Goal: Transaction & Acquisition: Obtain resource

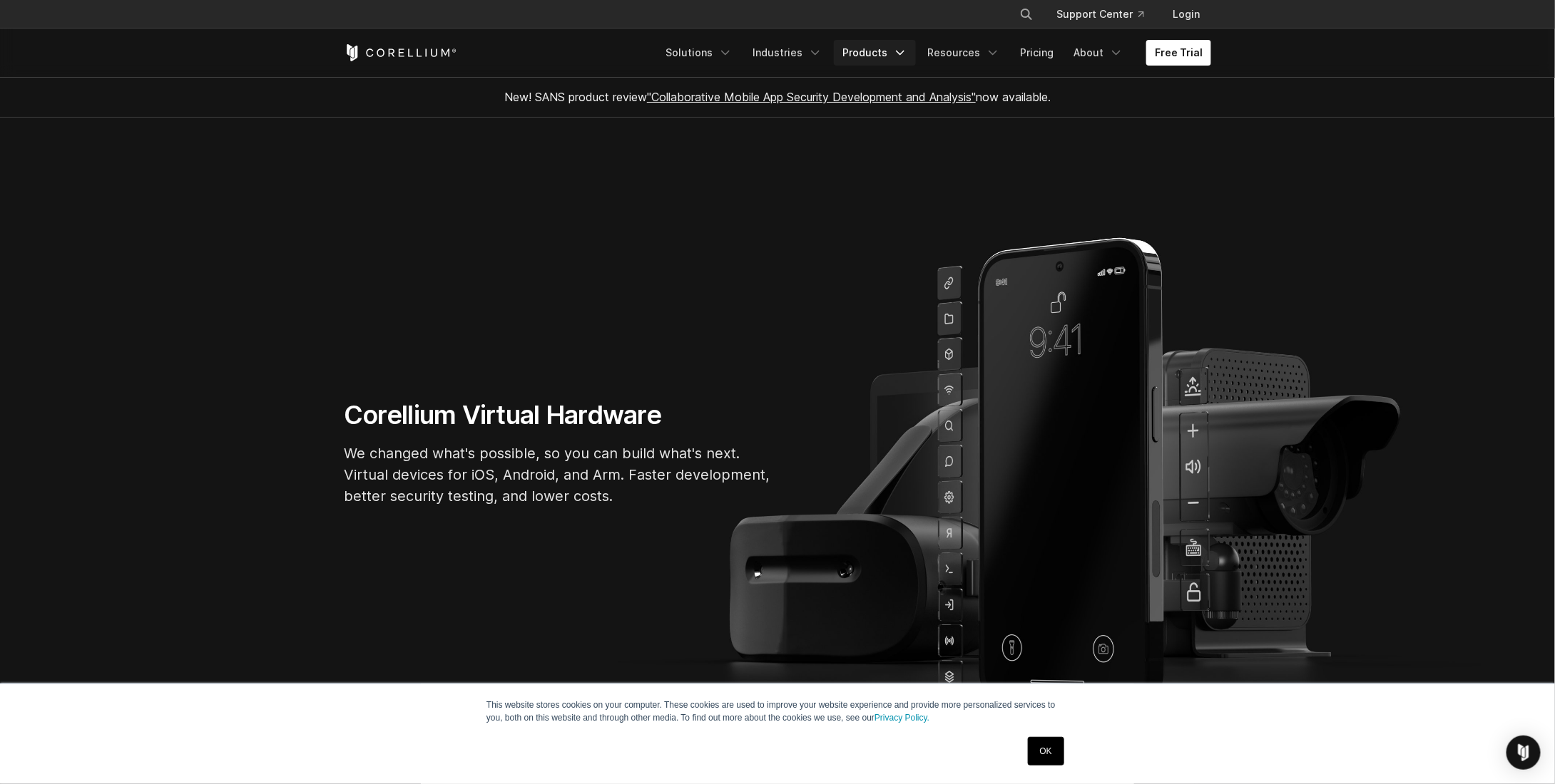
click at [865, 52] on link "Products" at bounding box center [875, 53] width 82 height 25
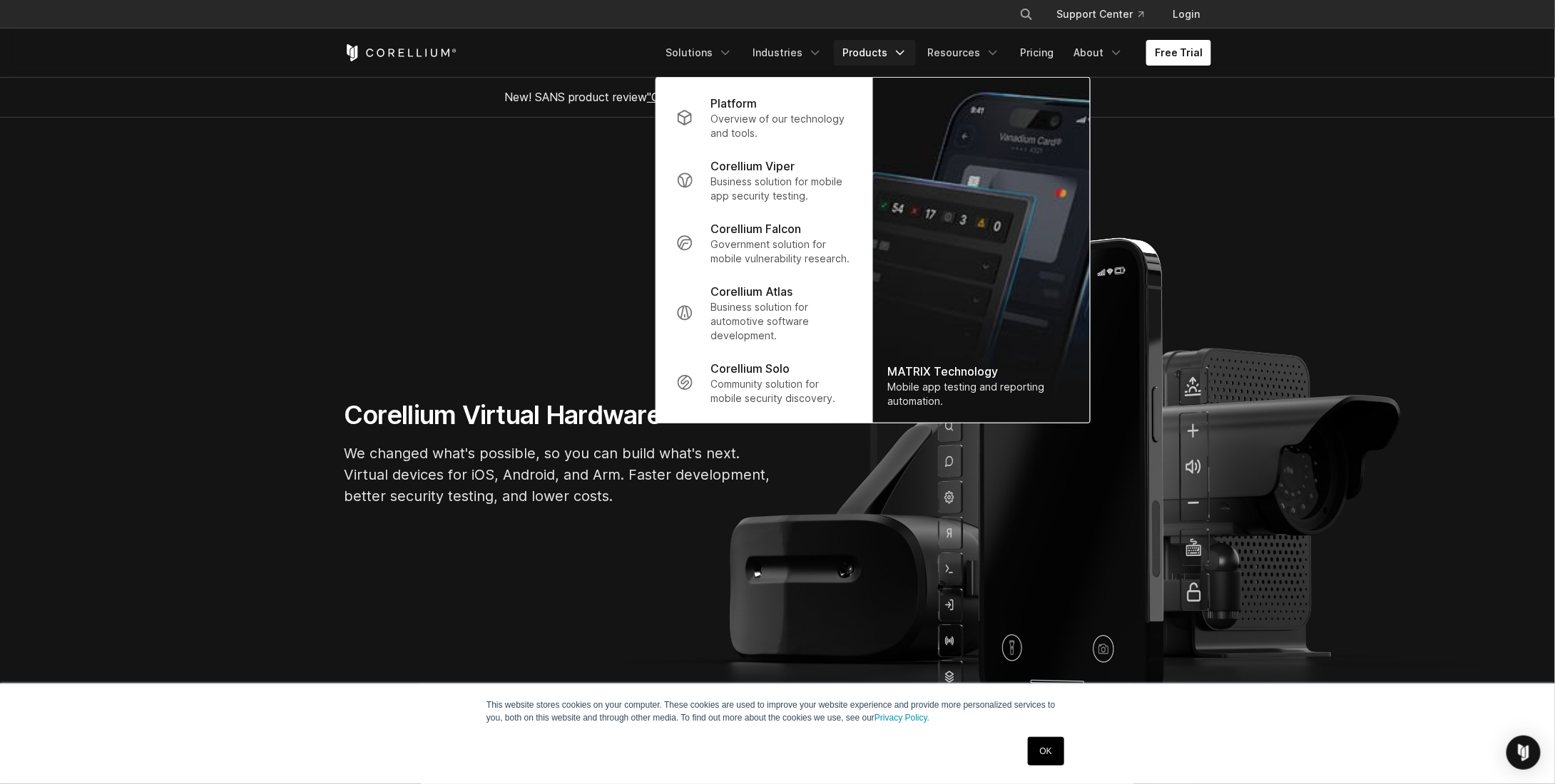
click at [877, 47] on link "Products" at bounding box center [875, 53] width 82 height 25
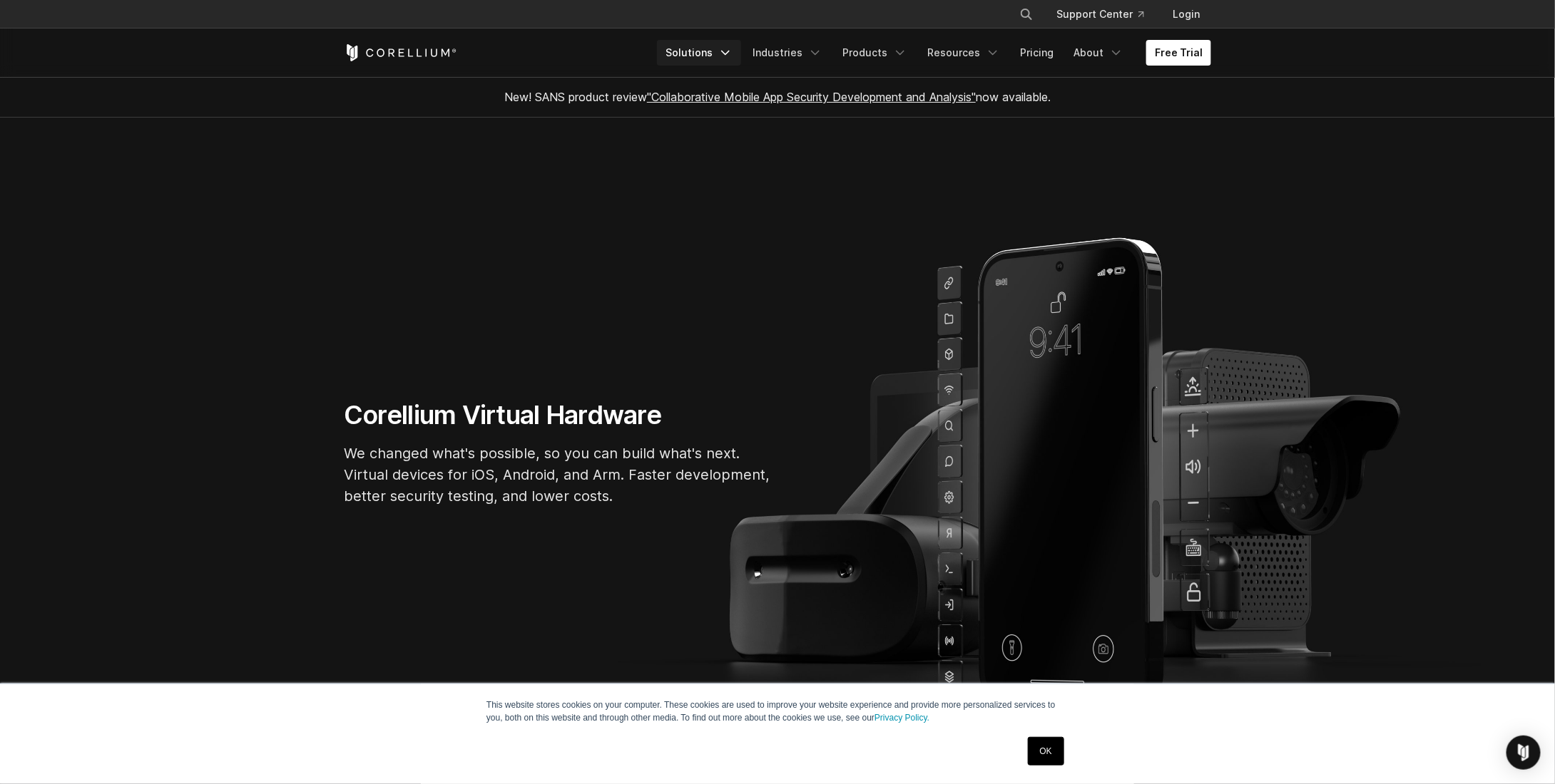
click at [728, 56] on link "Solutions" at bounding box center [699, 53] width 84 height 25
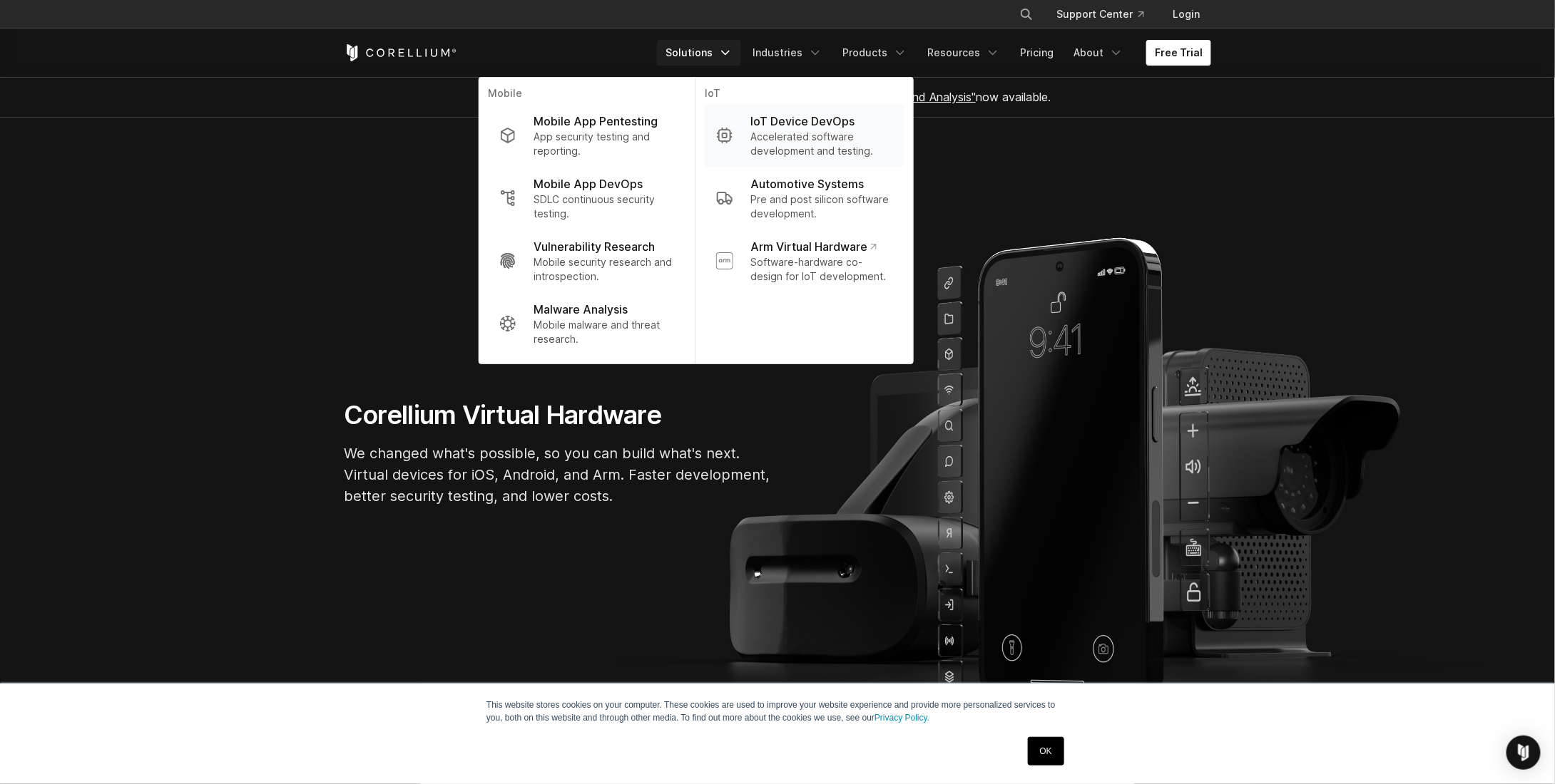
click at [751, 129] on link "IoT Device DevOps Accelerated software development and testing." at bounding box center [804, 135] width 199 height 62
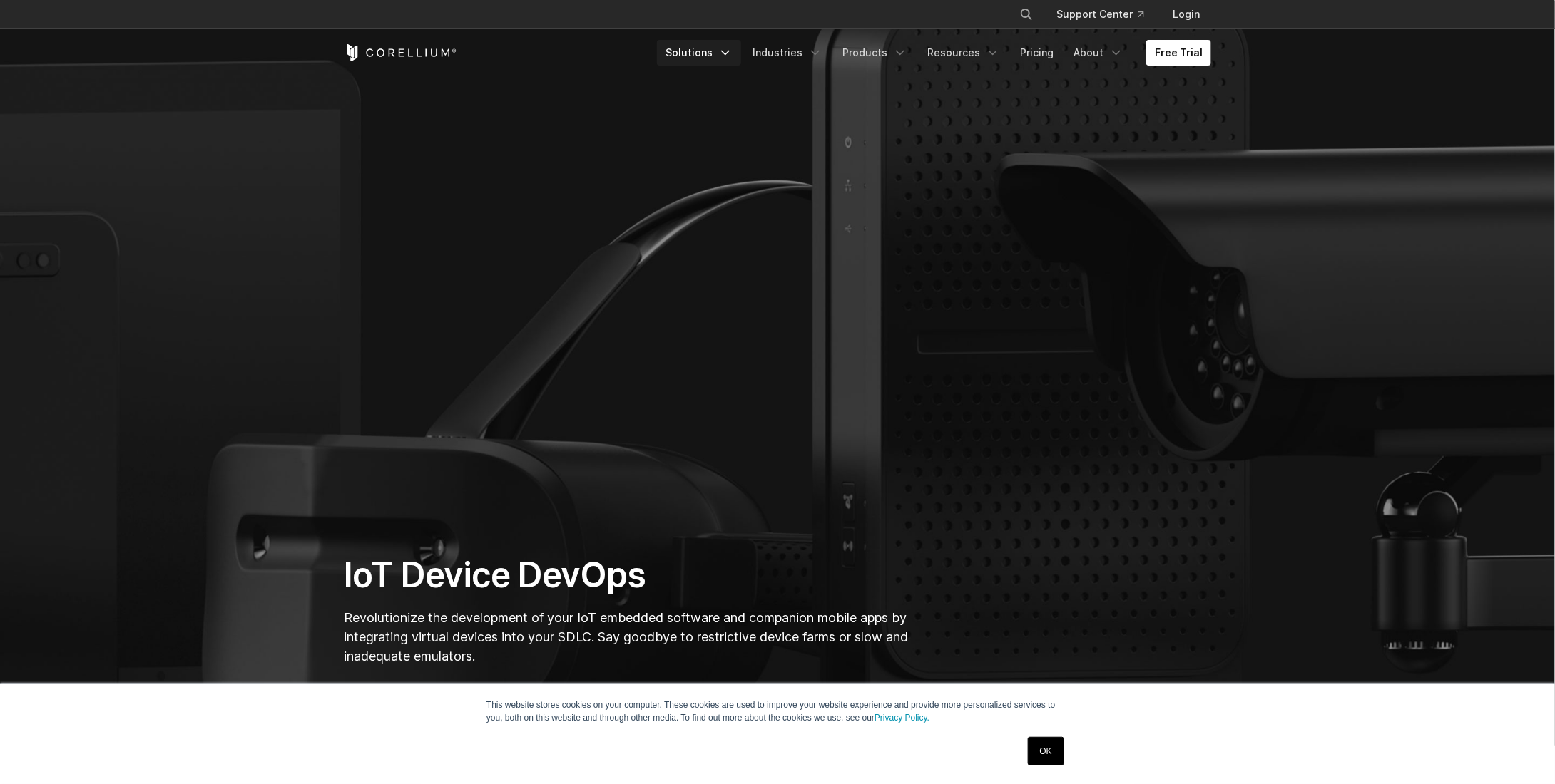
click at [733, 52] on icon "Navigation Menu" at bounding box center [725, 53] width 15 height 15
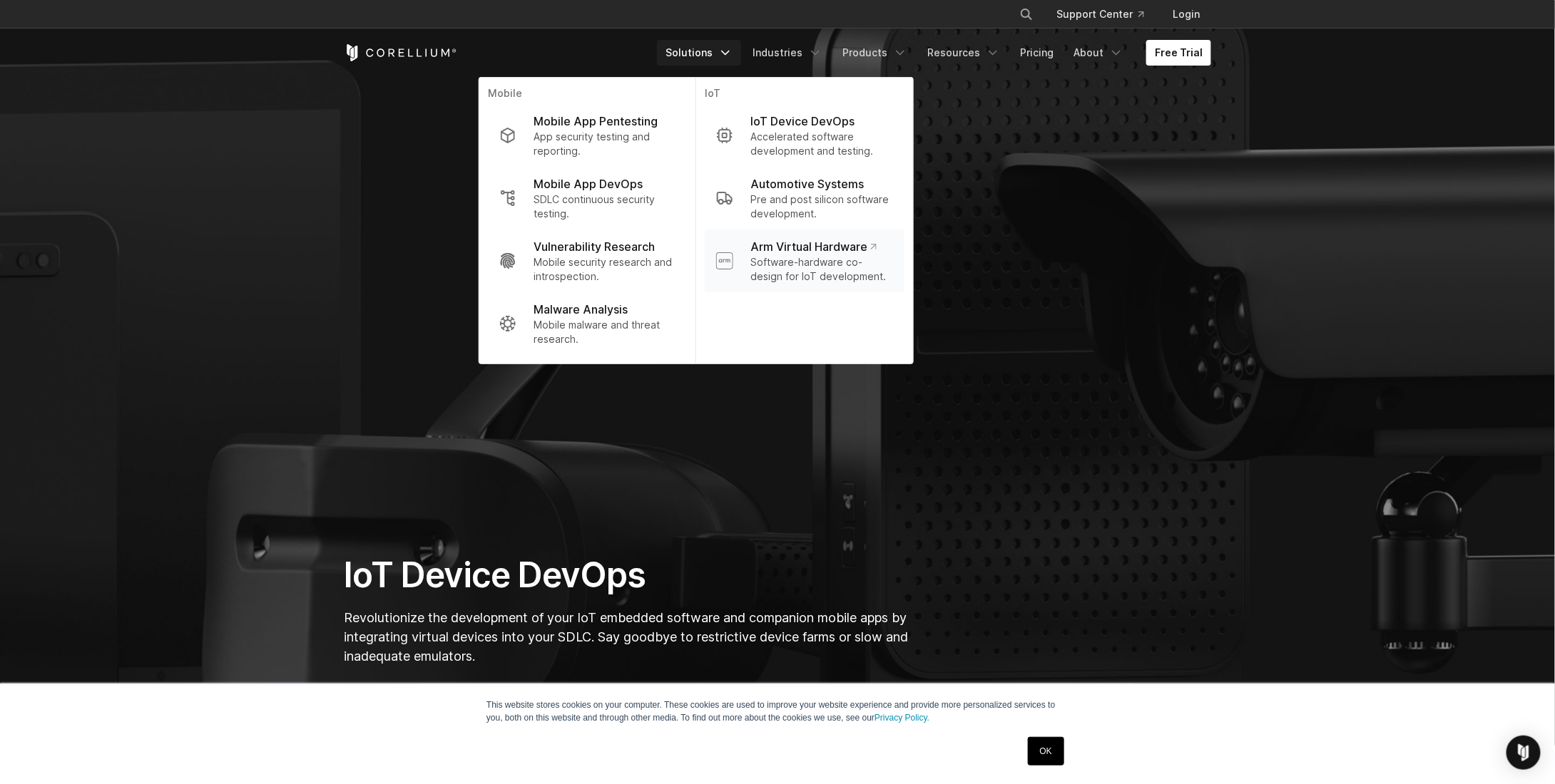
click at [821, 252] on p "Arm Virtual Hardware" at bounding box center [814, 247] width 127 height 18
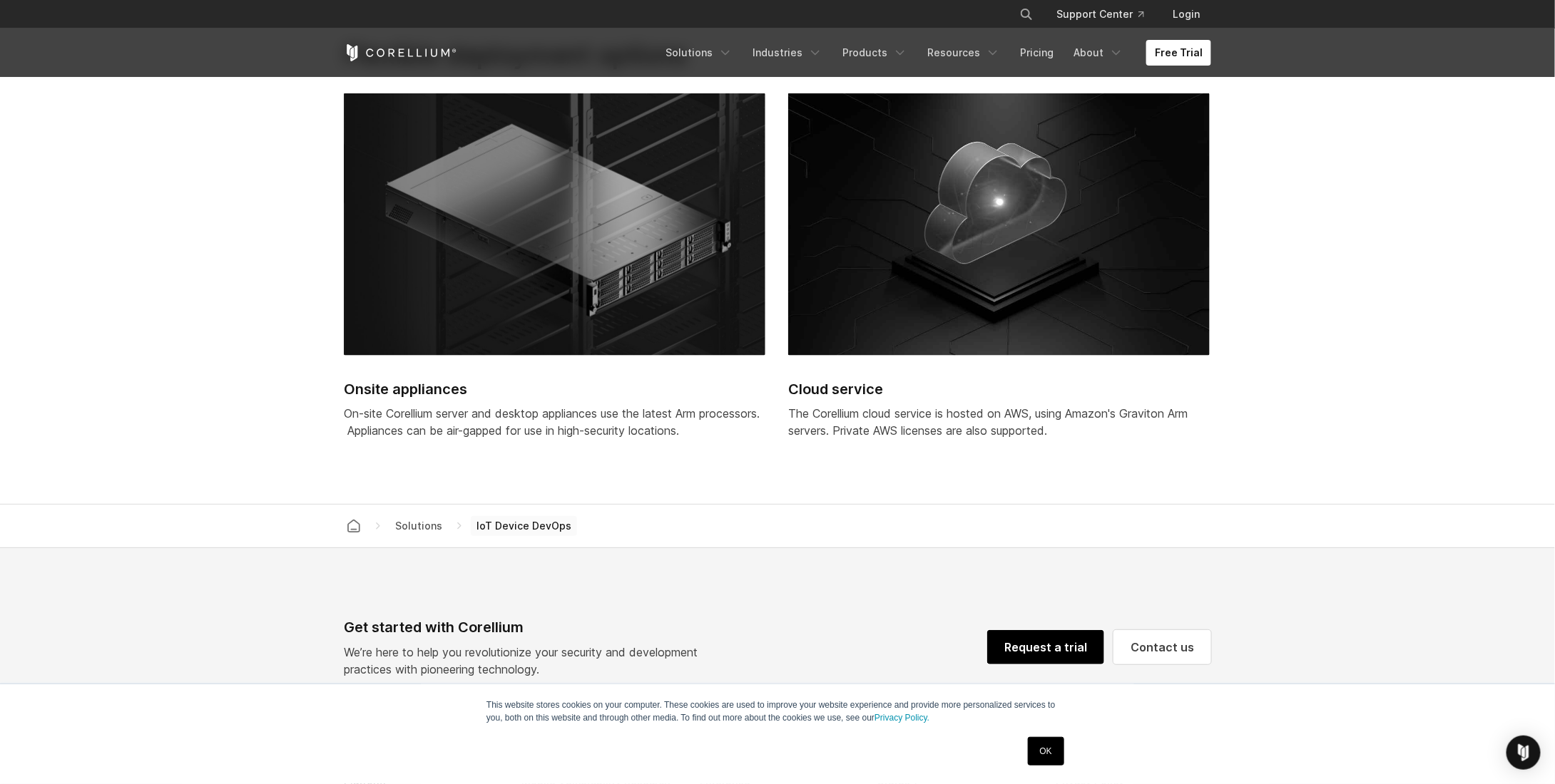
drag, startPoint x: 988, startPoint y: 298, endPoint x: 999, endPoint y: 572, distance: 274.2
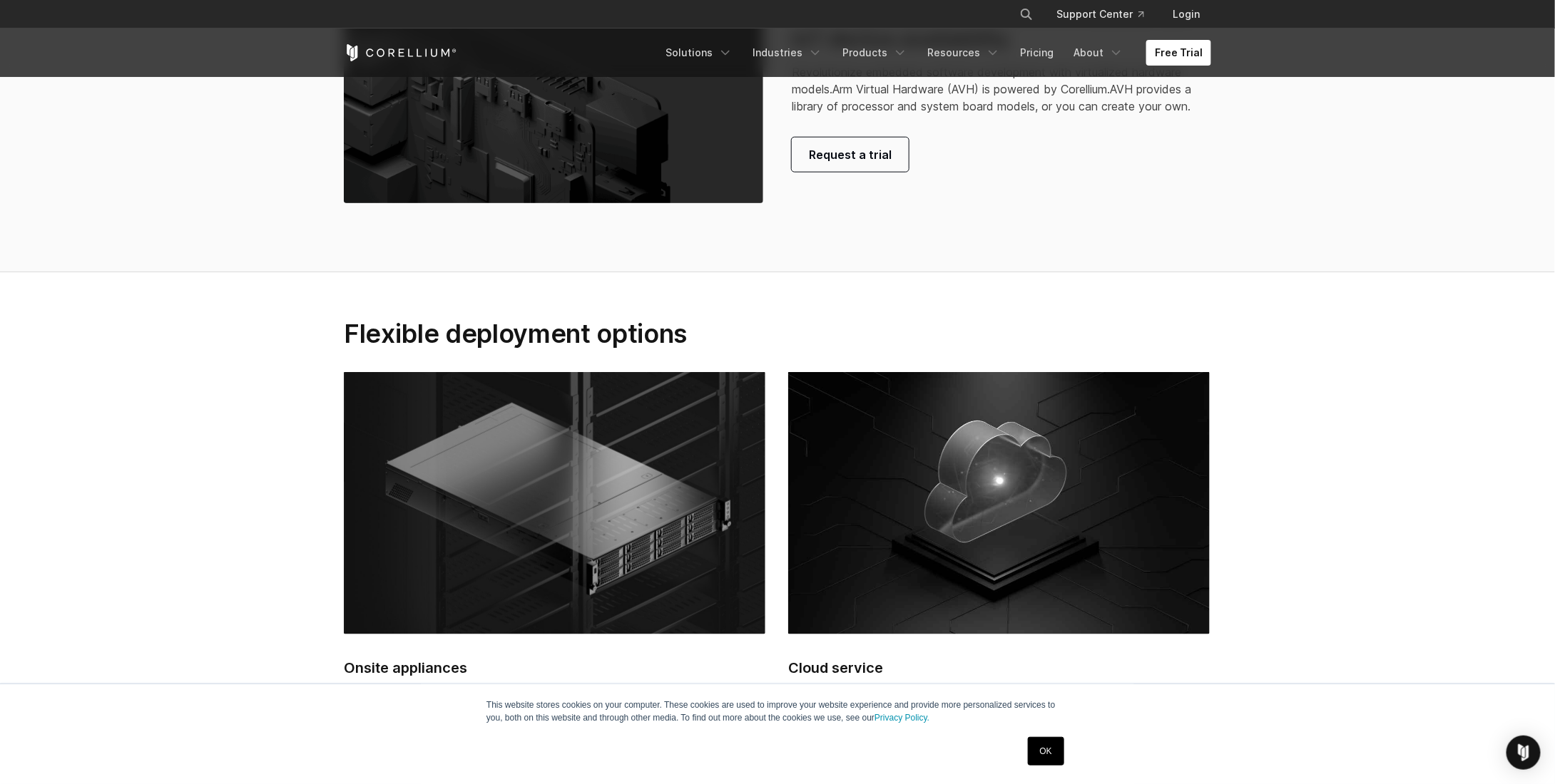
scroll to position [3326, 0]
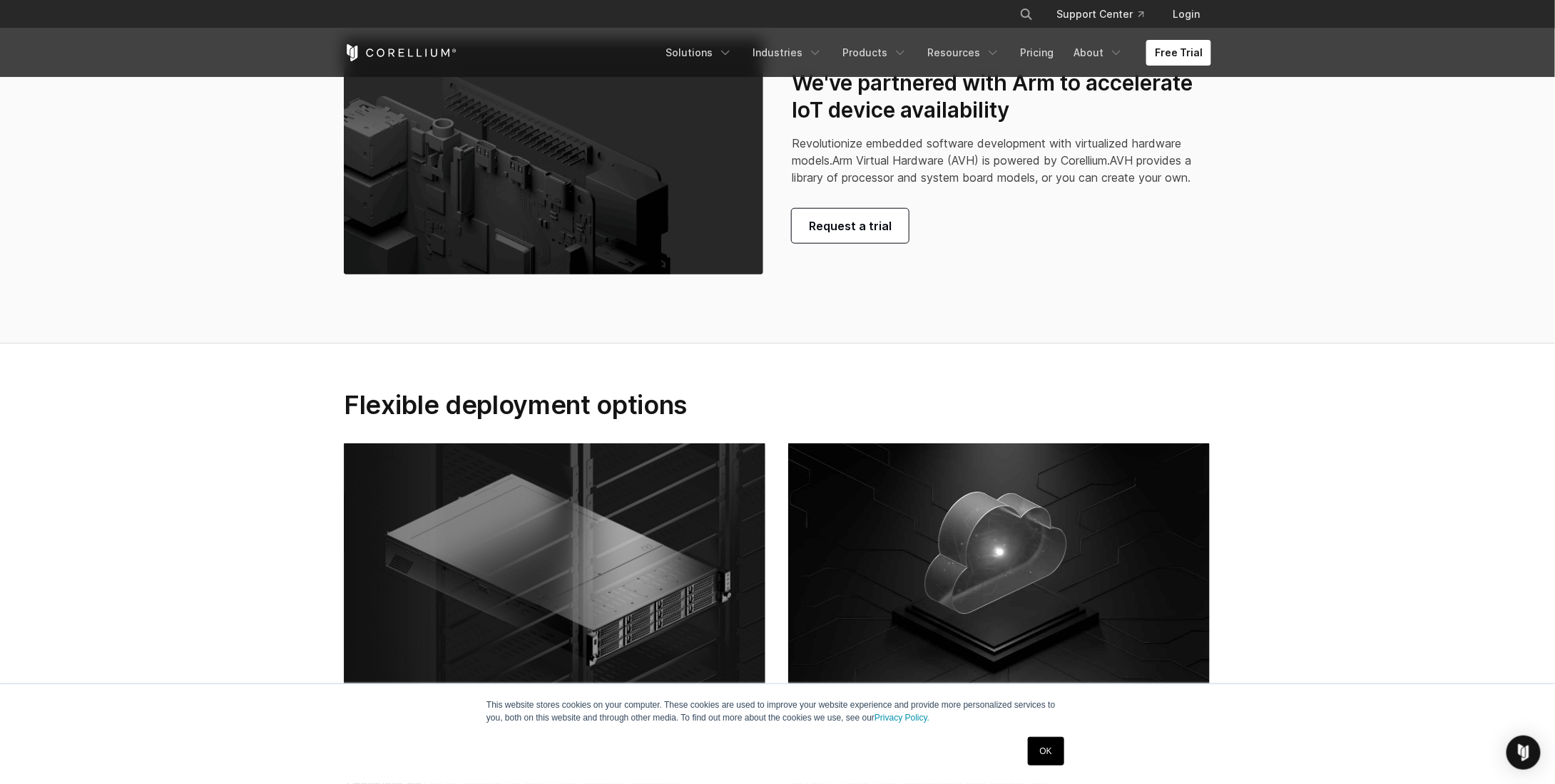
click at [856, 243] on link "Request a trial" at bounding box center [850, 226] width 117 height 34
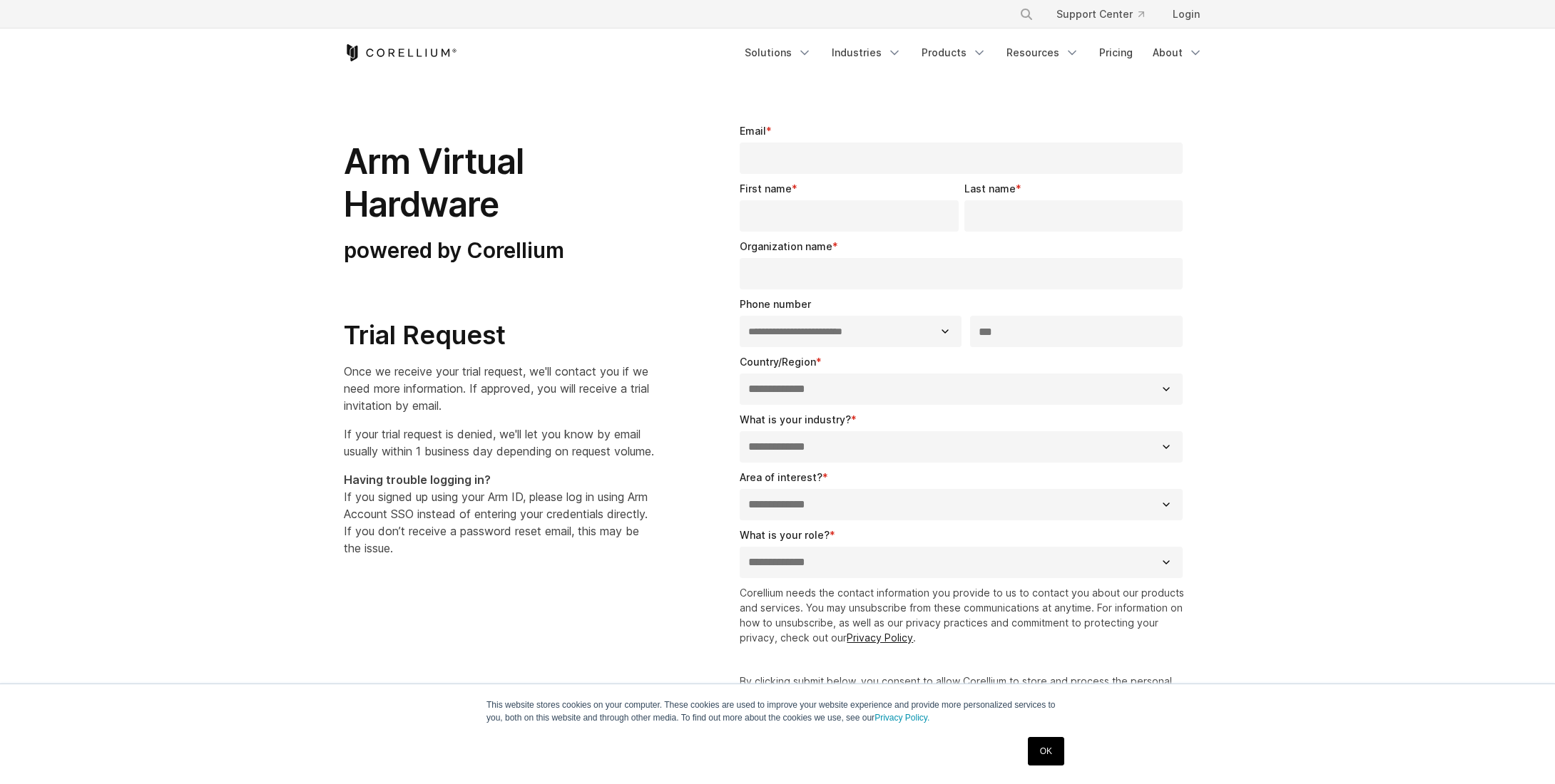
select select "**"
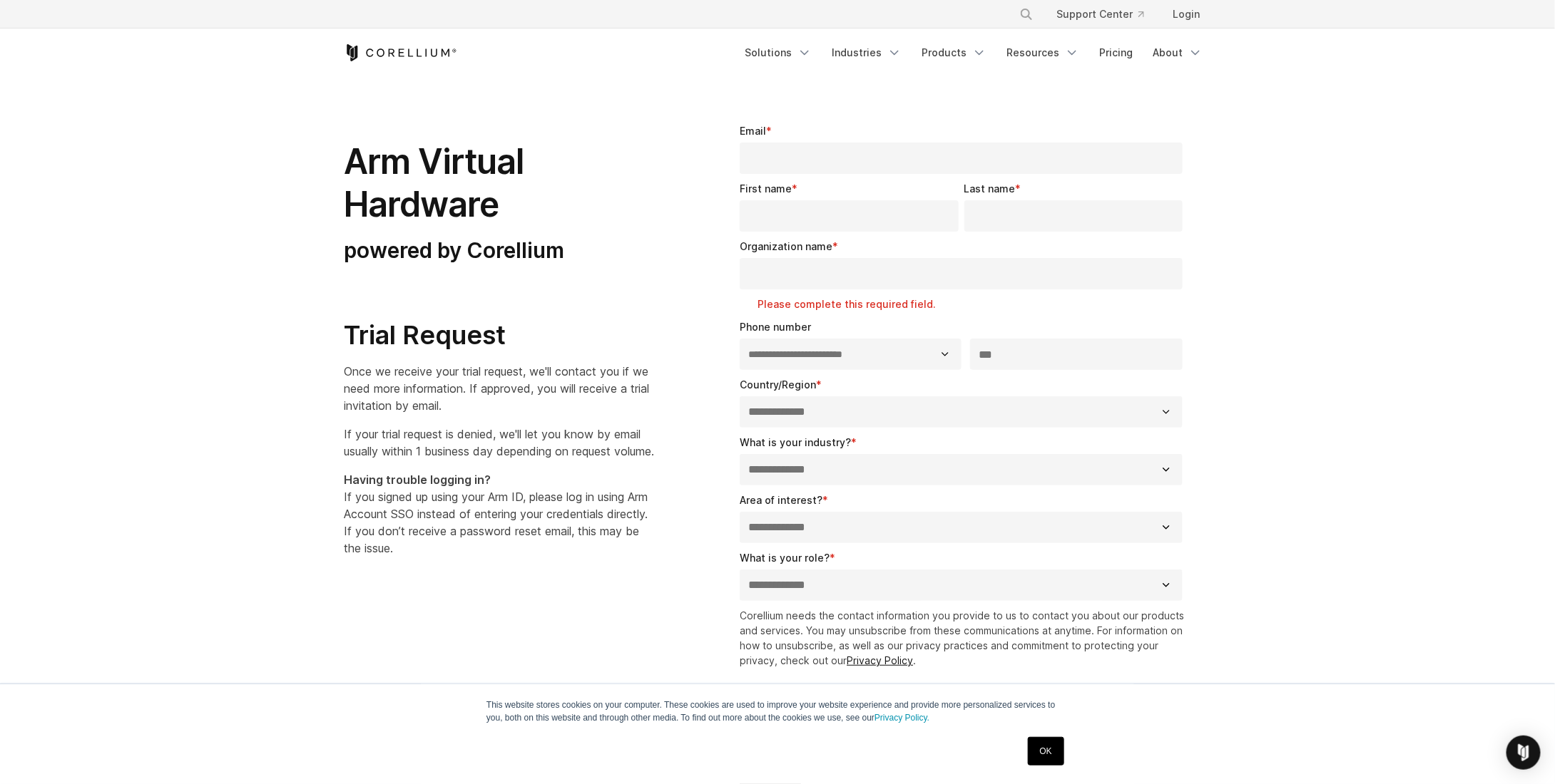
drag, startPoint x: 602, startPoint y: 417, endPoint x: 632, endPoint y: 196, distance: 223.0
drag, startPoint x: 644, startPoint y: 189, endPoint x: 722, endPoint y: 136, distance: 94.3
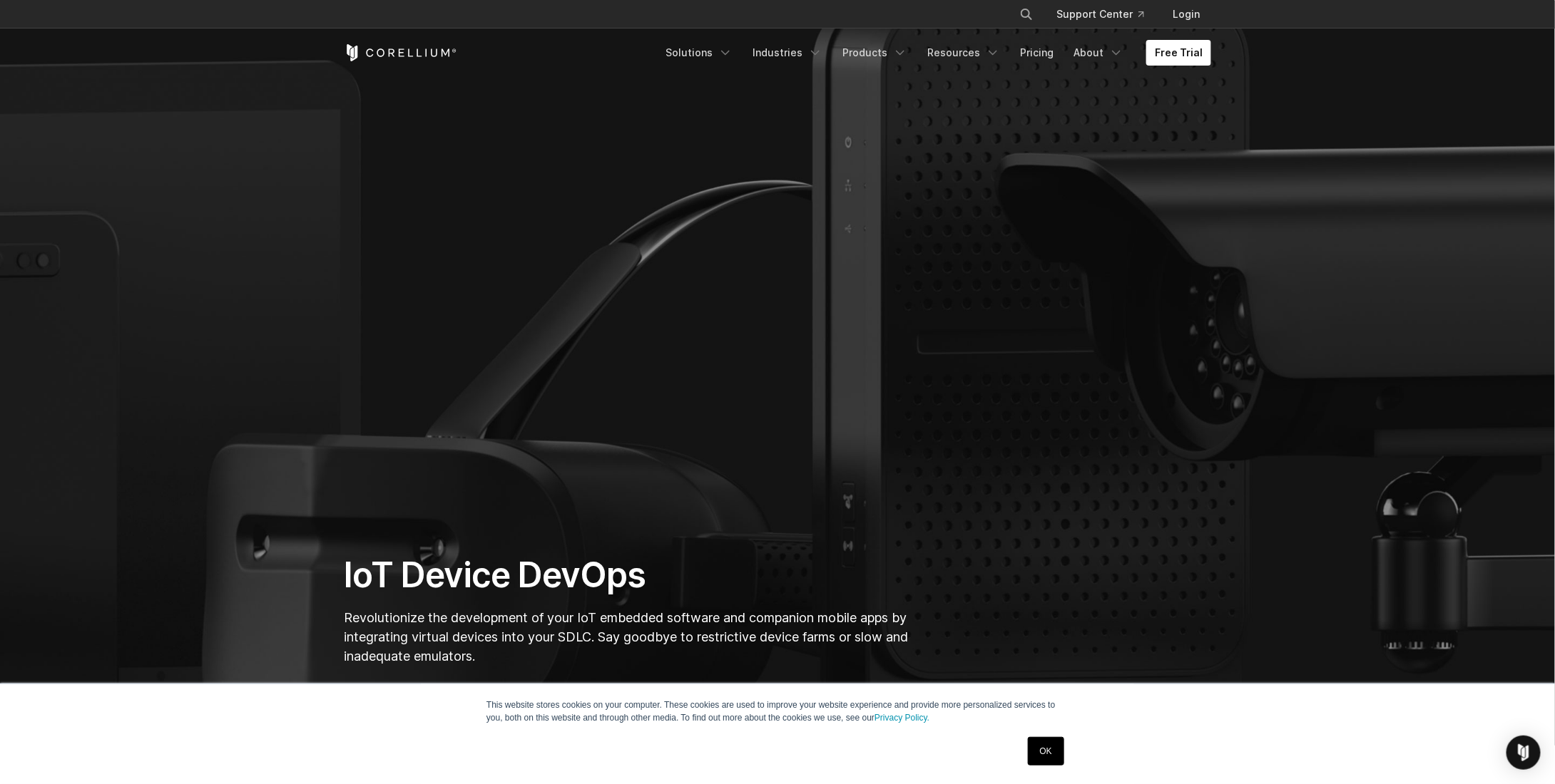
drag, startPoint x: 907, startPoint y: 383, endPoint x: 807, endPoint y: 84, distance: 315.3
click at [884, 53] on link "Products" at bounding box center [875, 53] width 82 height 25
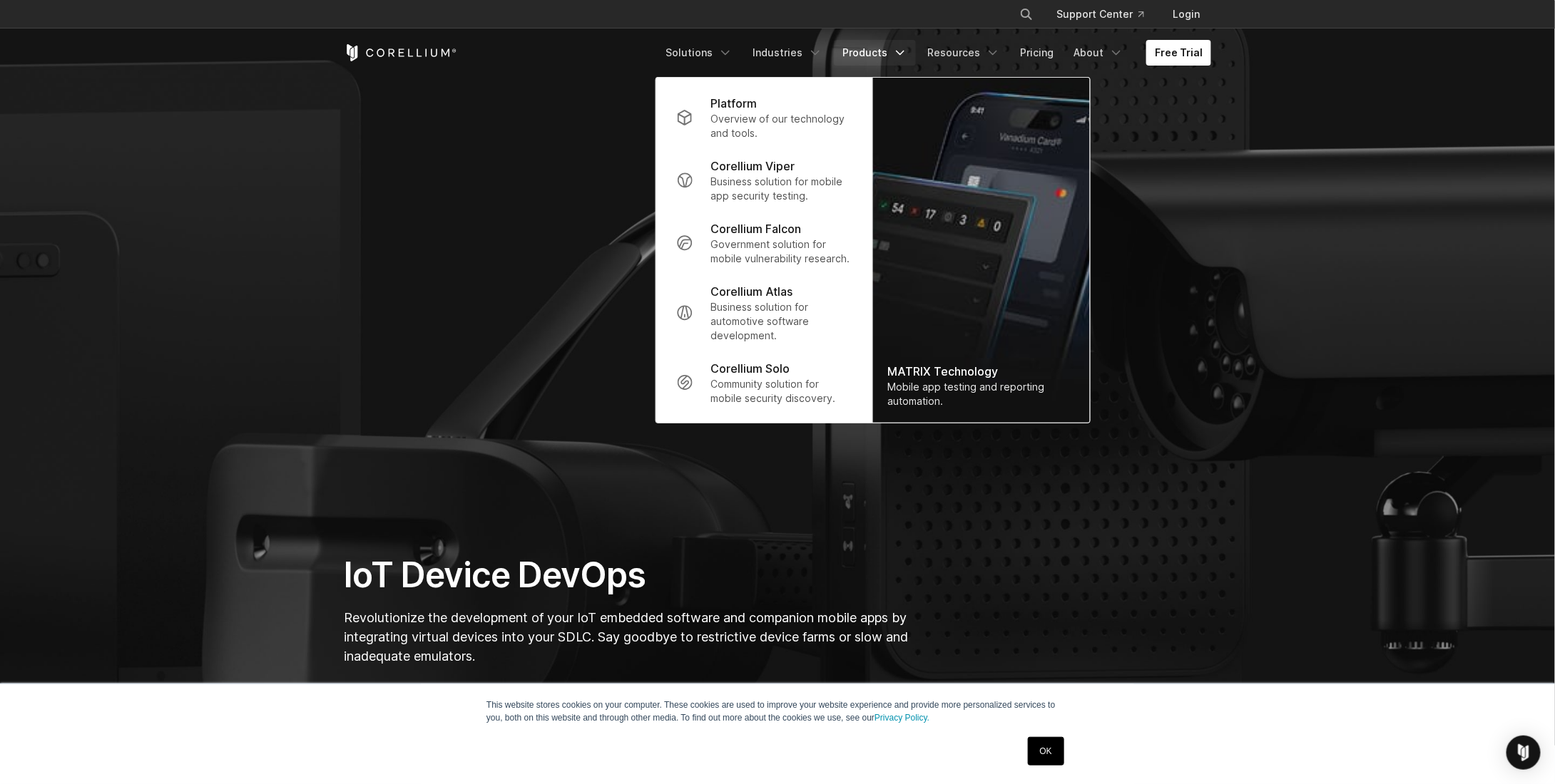
click at [861, 42] on link "Products" at bounding box center [875, 53] width 82 height 25
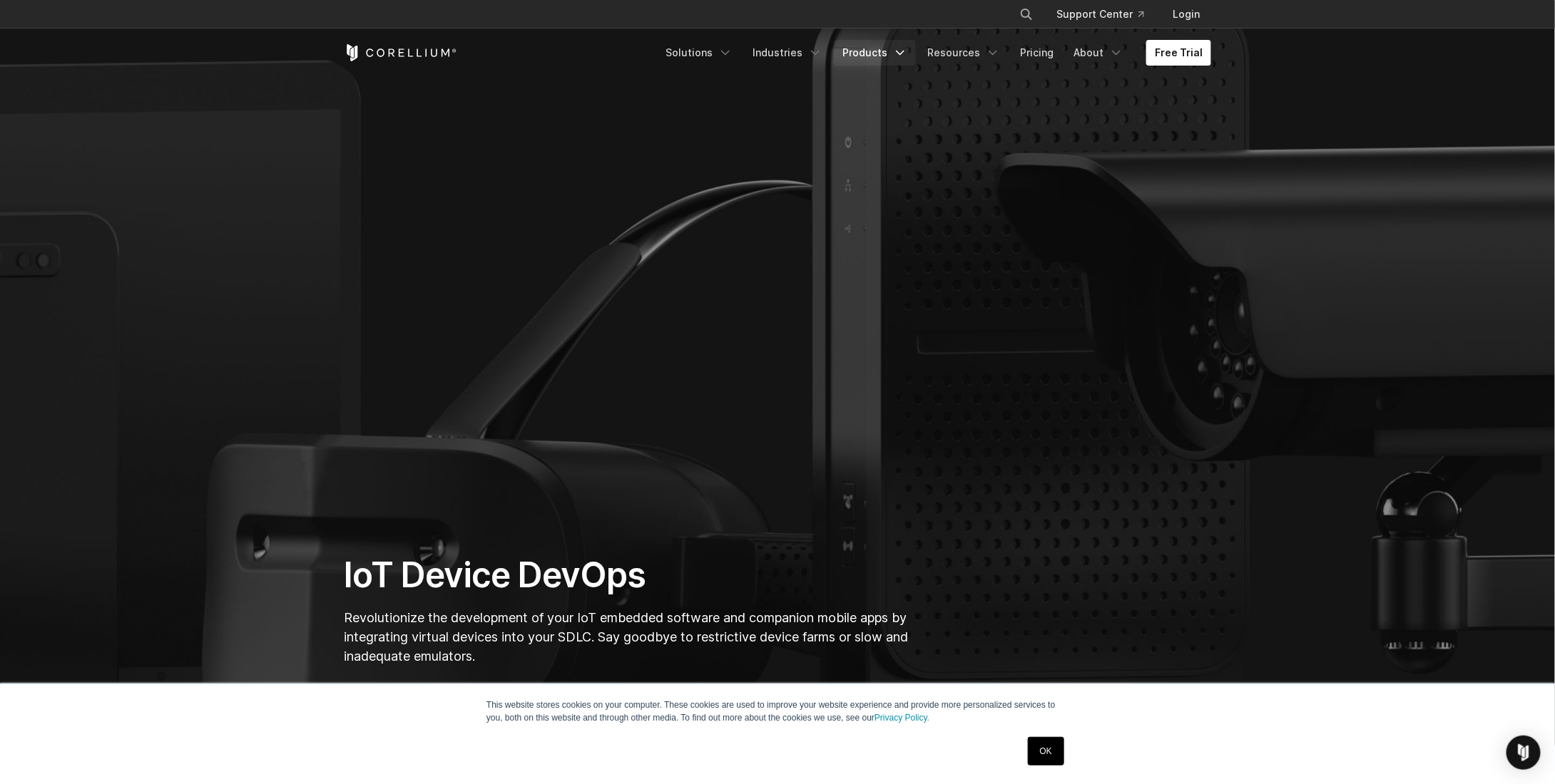
click at [861, 42] on link "Products" at bounding box center [875, 53] width 82 height 25
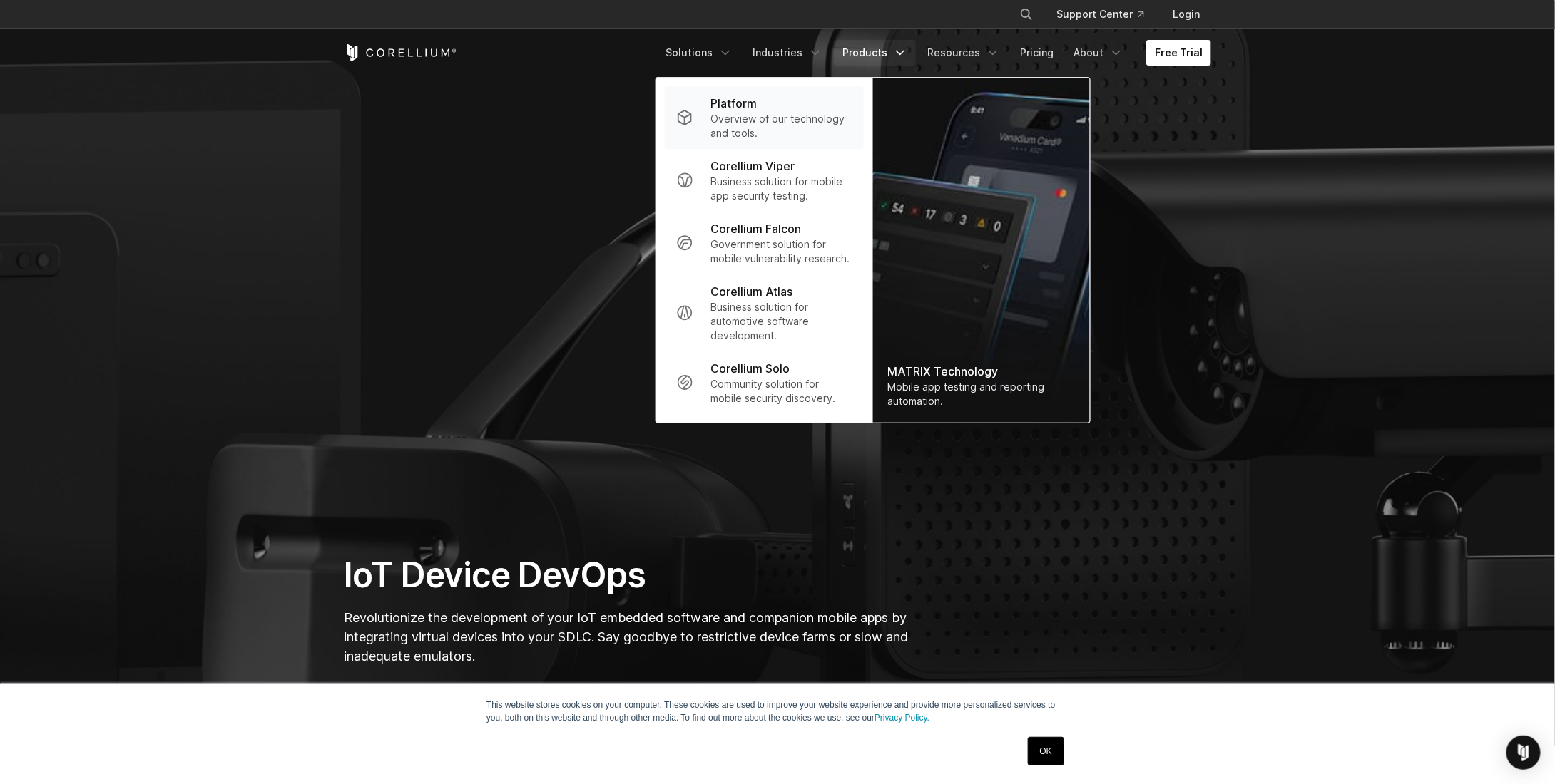
click at [776, 120] on p "Overview of our technology and tools." at bounding box center [781, 125] width 142 height 28
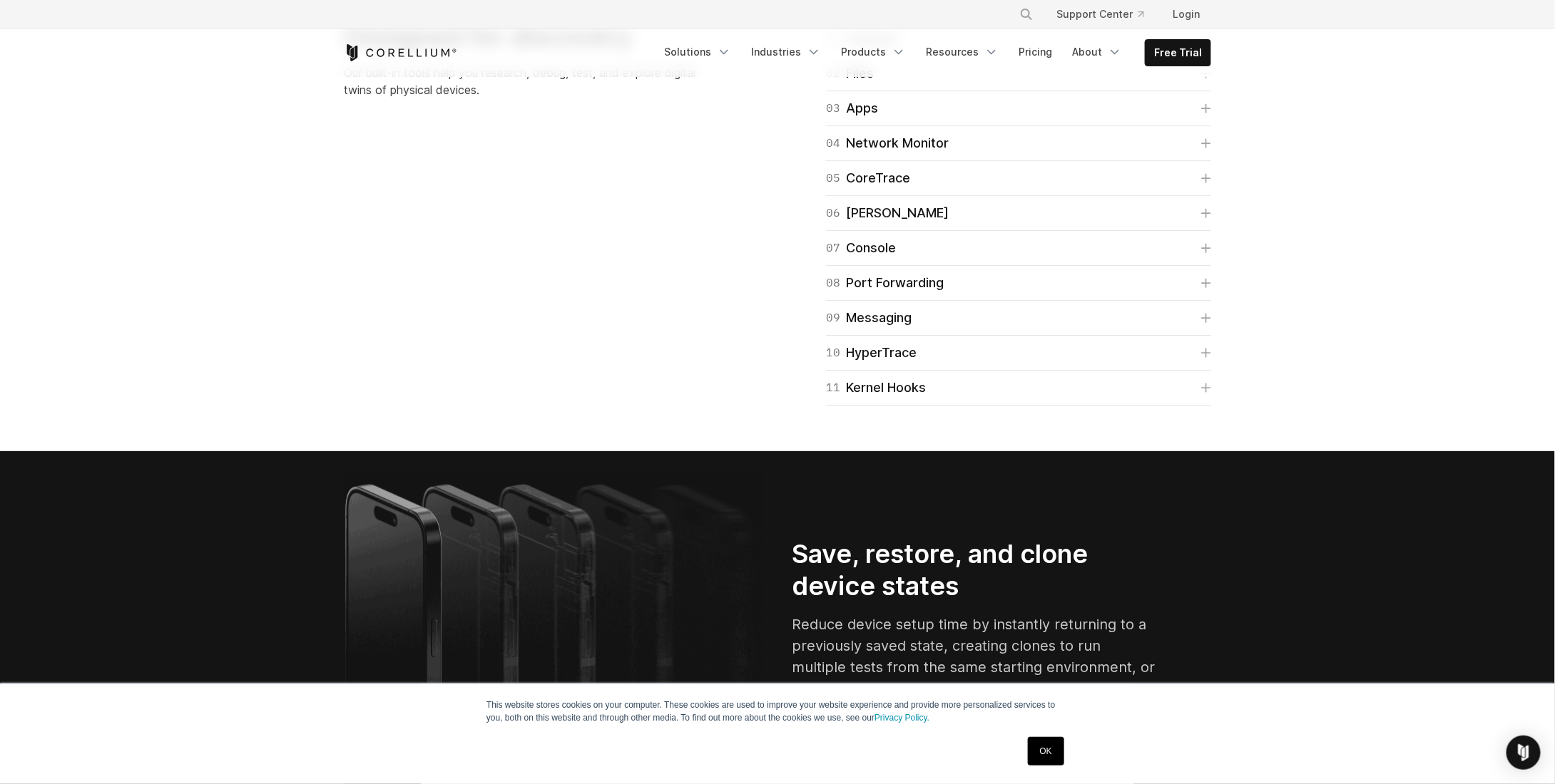
drag, startPoint x: 286, startPoint y: 232, endPoint x: 328, endPoint y: 503, distance: 274.2
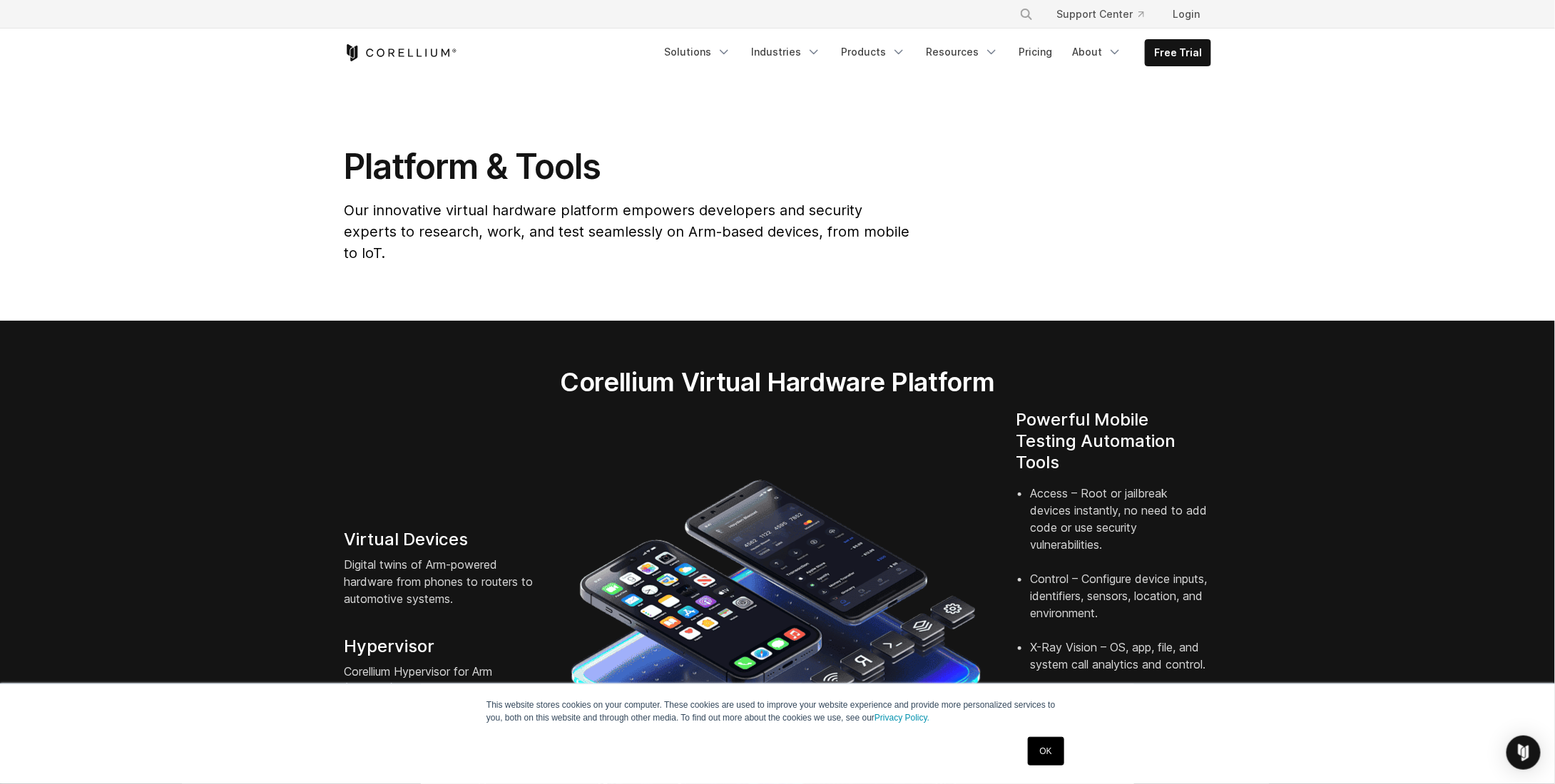
drag, startPoint x: 331, startPoint y: 470, endPoint x: 840, endPoint y: -23, distance: 708.6
click at [856, 57] on link "Products" at bounding box center [873, 52] width 82 height 25
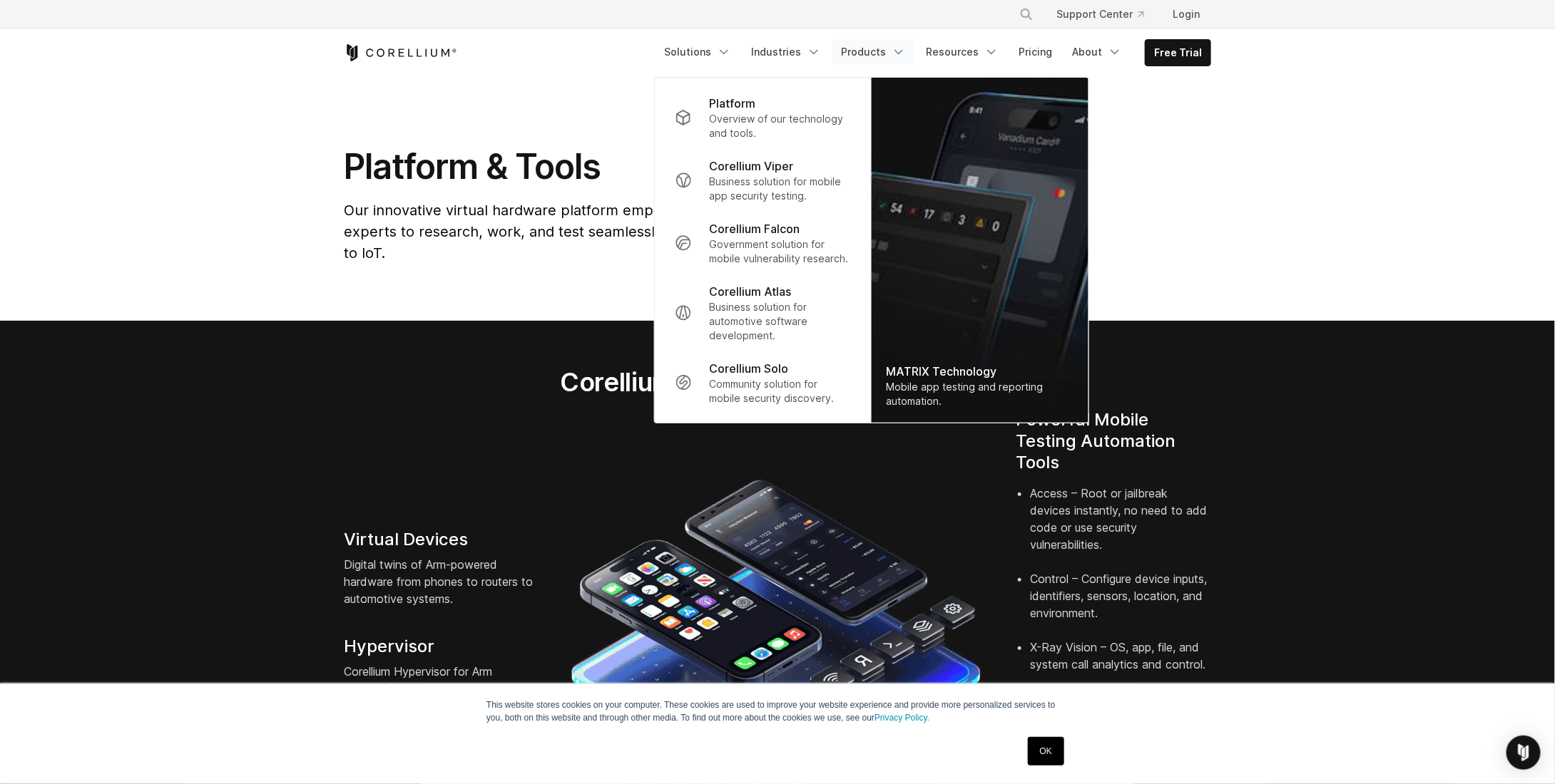
click at [887, 37] on div "Free Trial Solutions" at bounding box center [777, 53] width 867 height 49
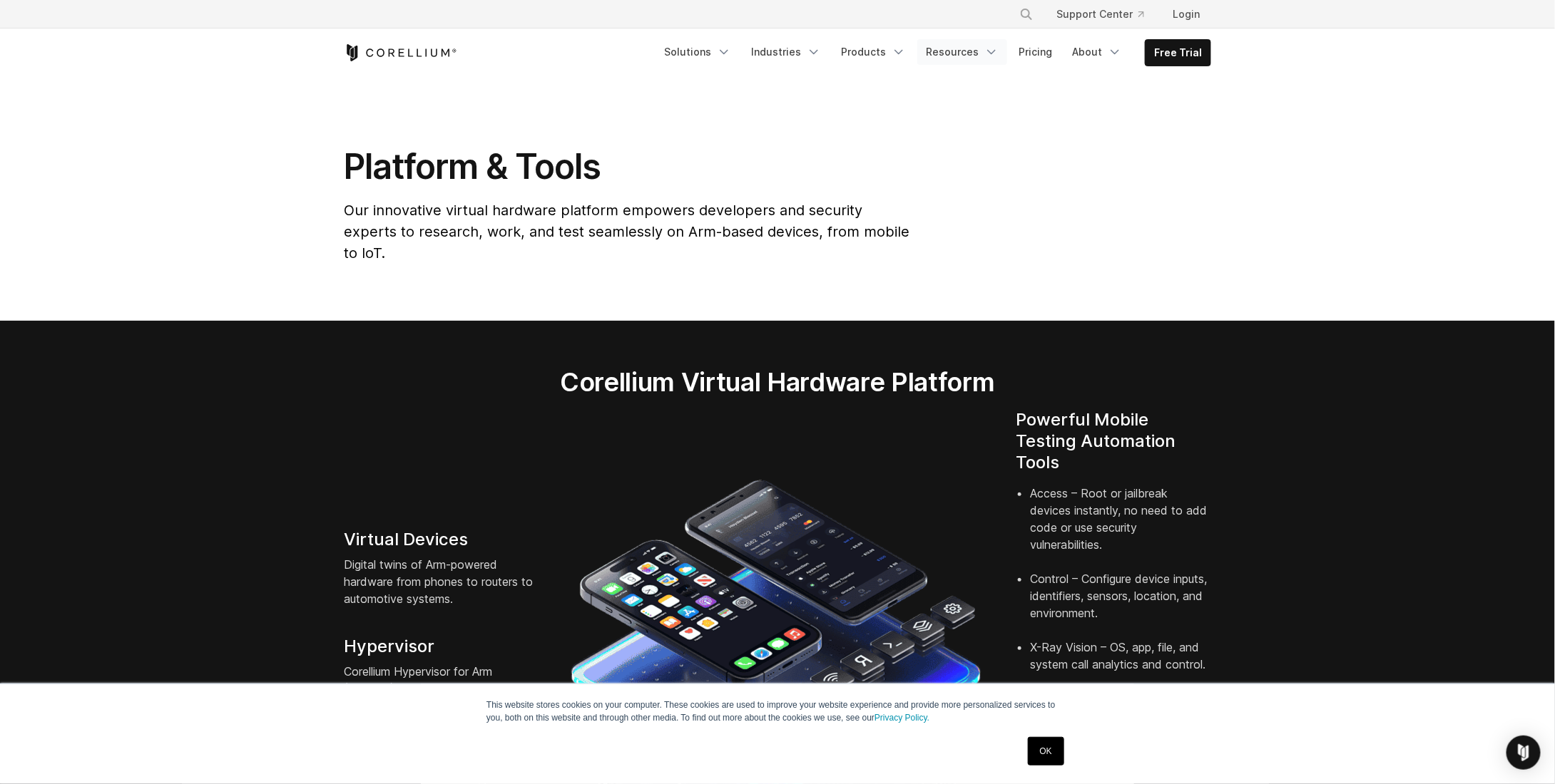
click at [988, 50] on link "Resources" at bounding box center [961, 52] width 90 height 25
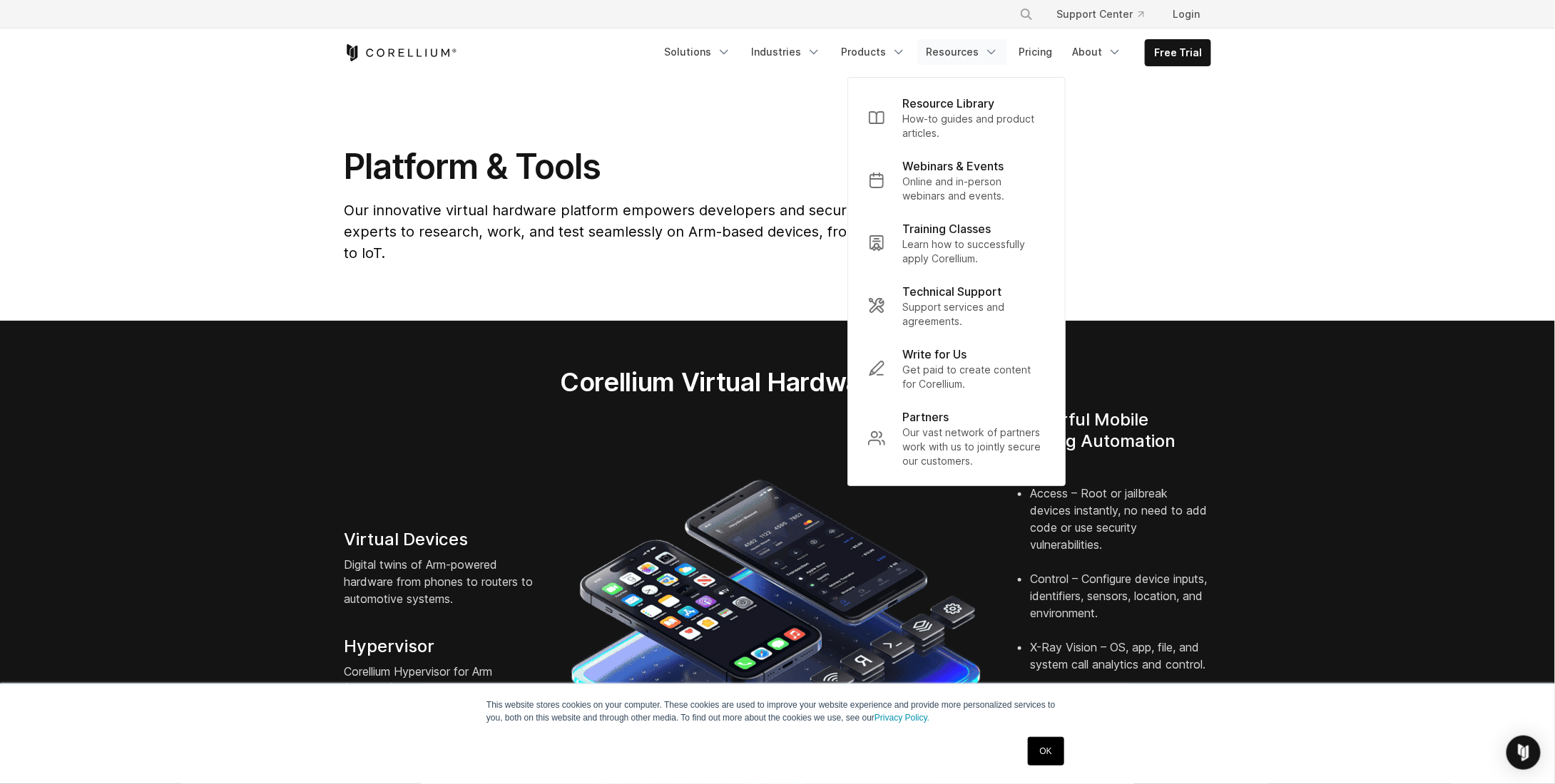
click at [964, 50] on link "Resources" at bounding box center [961, 52] width 90 height 25
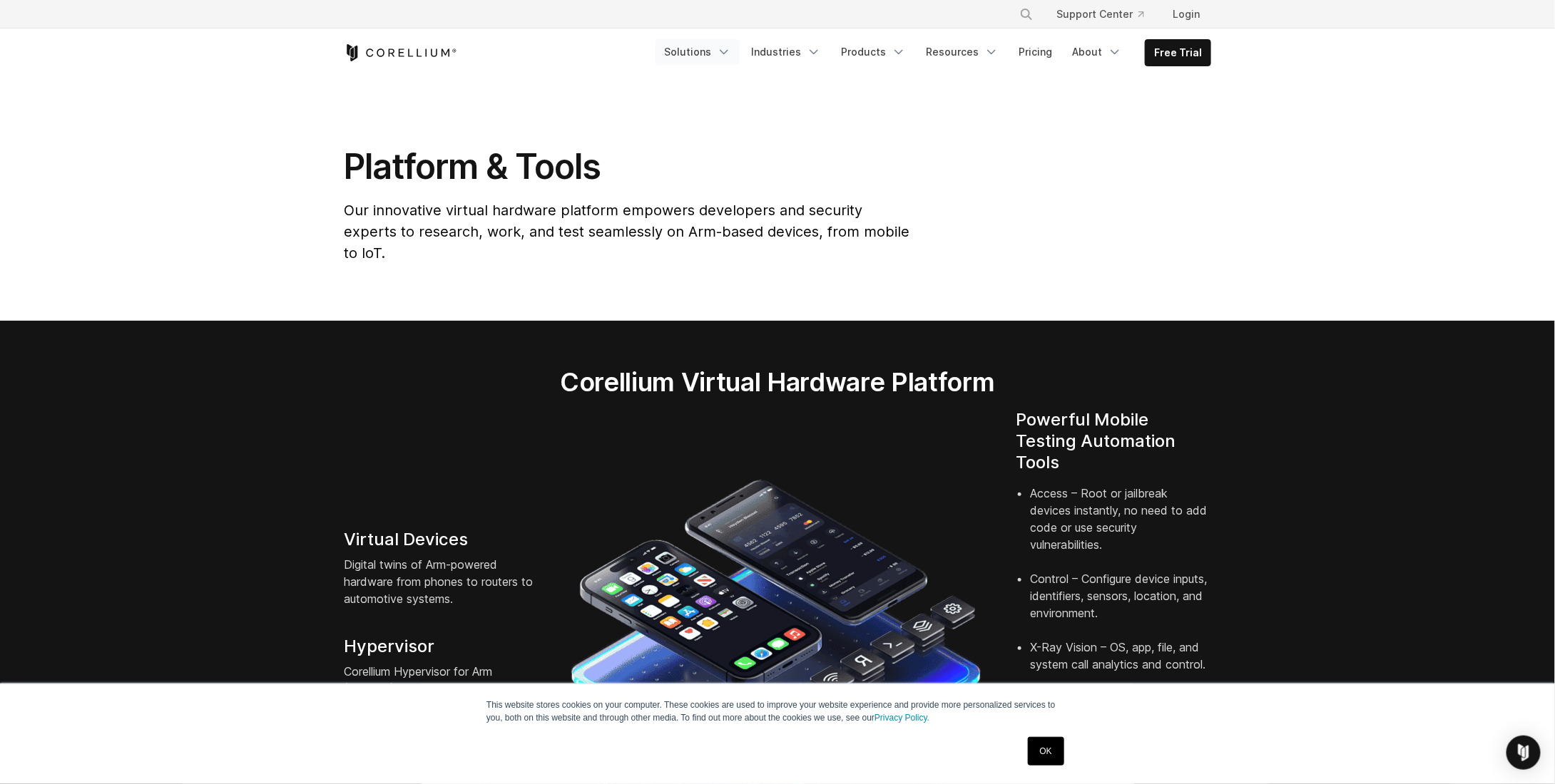
click at [714, 42] on link "Solutions" at bounding box center [697, 52] width 84 height 25
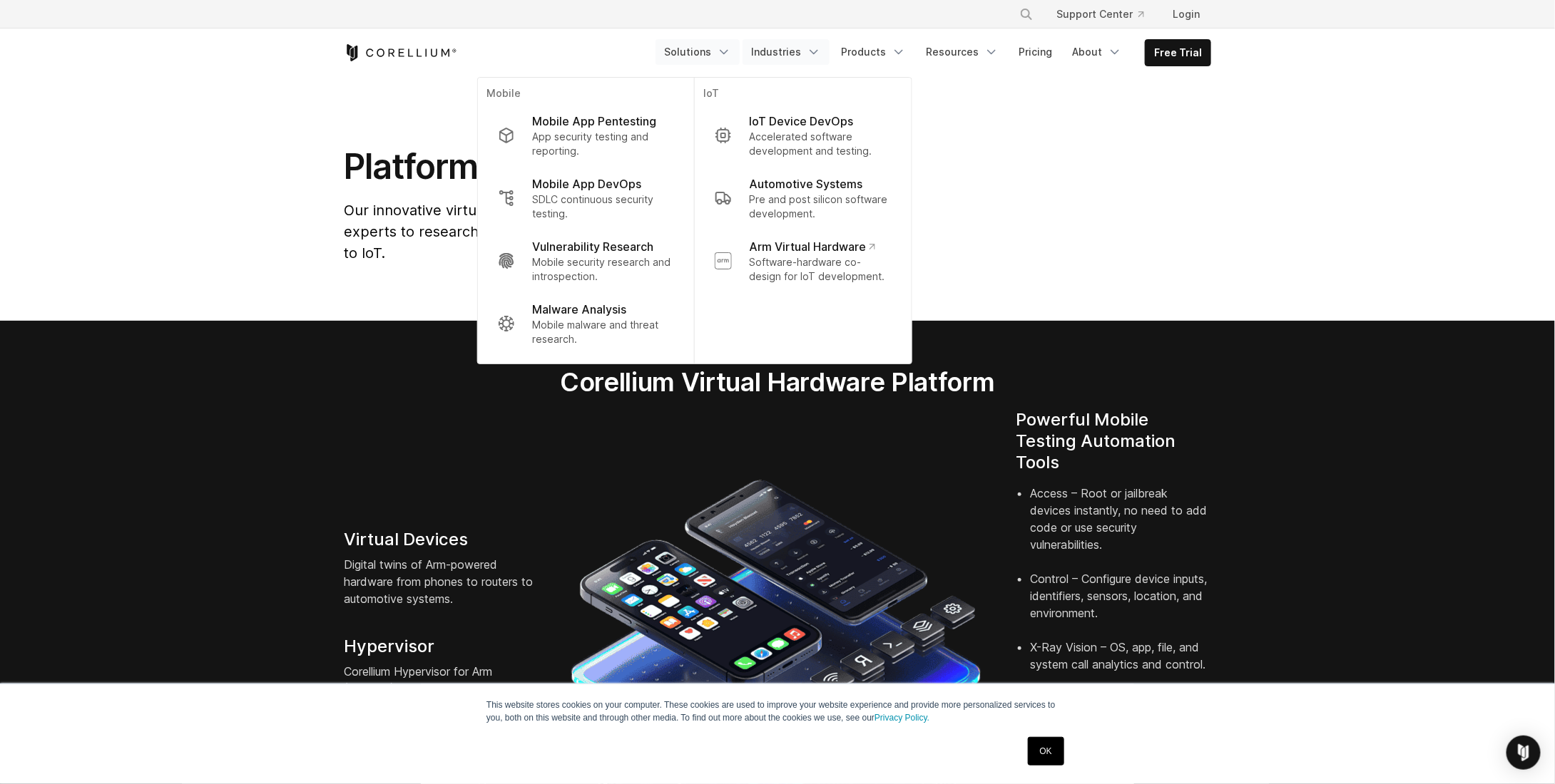
click at [768, 52] on link "Industries" at bounding box center [785, 52] width 87 height 25
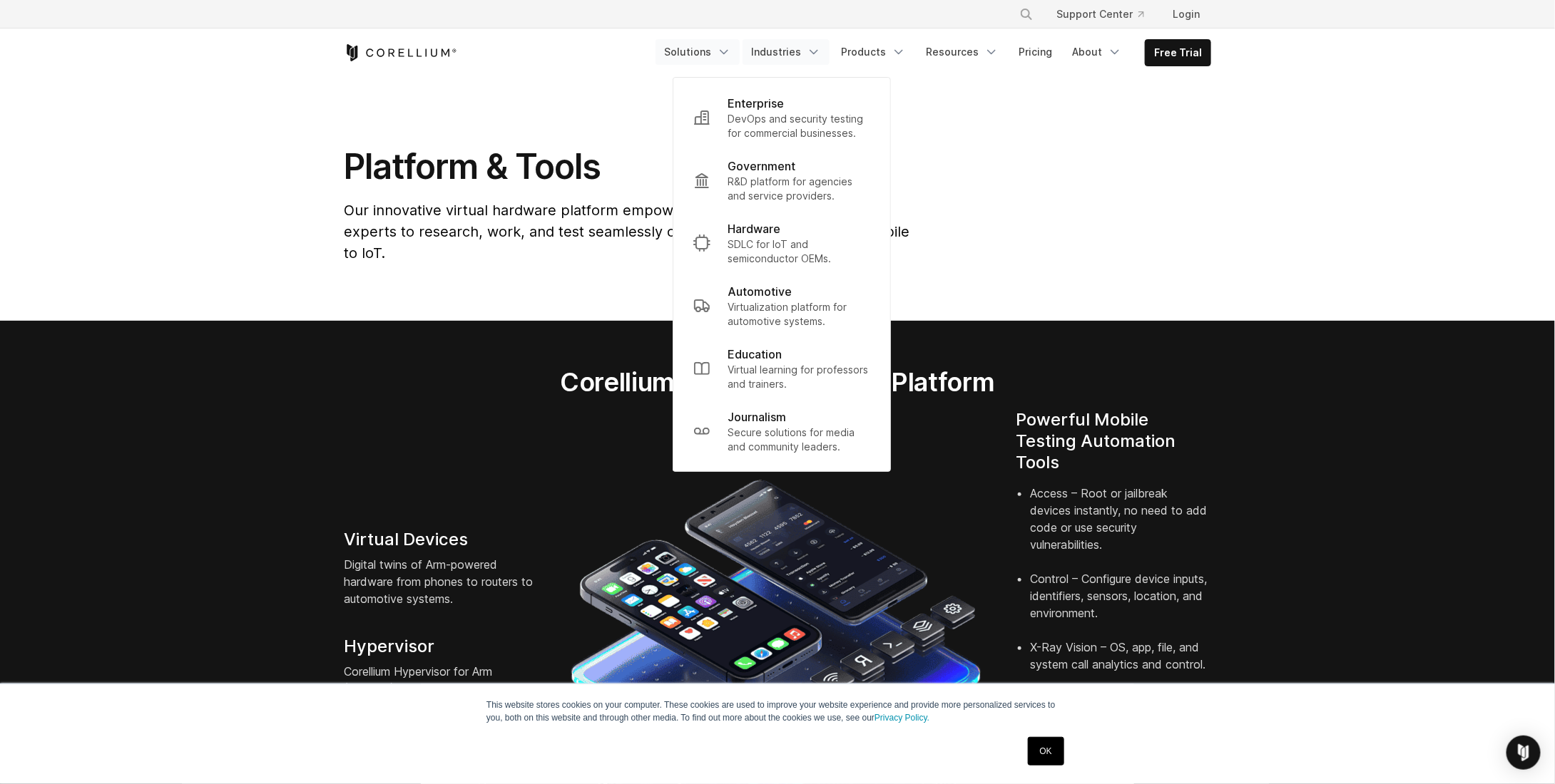
click at [720, 51] on link "Solutions" at bounding box center [697, 52] width 84 height 25
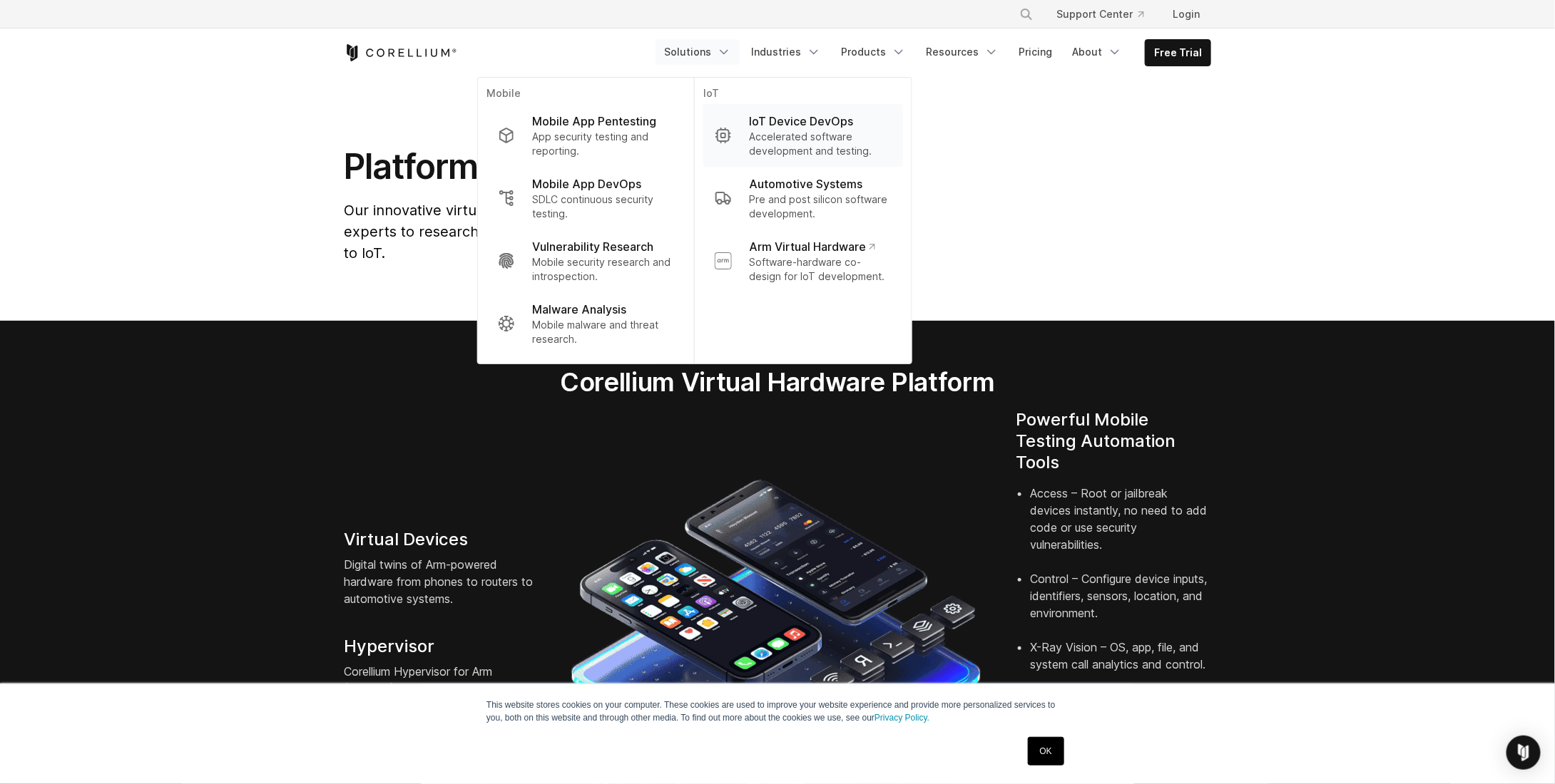
click at [815, 122] on p "IoT Device DevOps" at bounding box center [800, 122] width 104 height 18
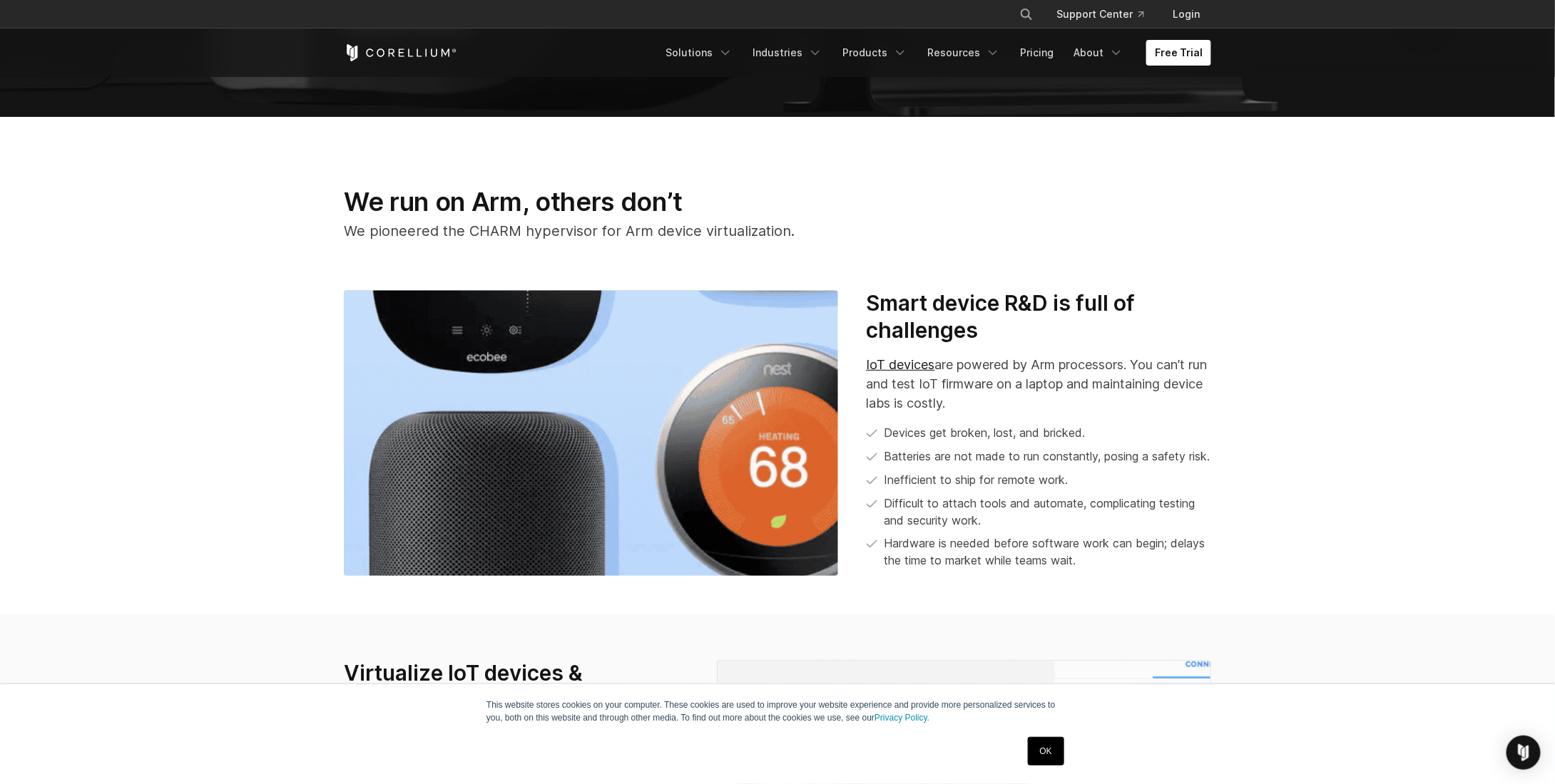
drag, startPoint x: 768, startPoint y: 299, endPoint x: 736, endPoint y: 495, distance: 198.6
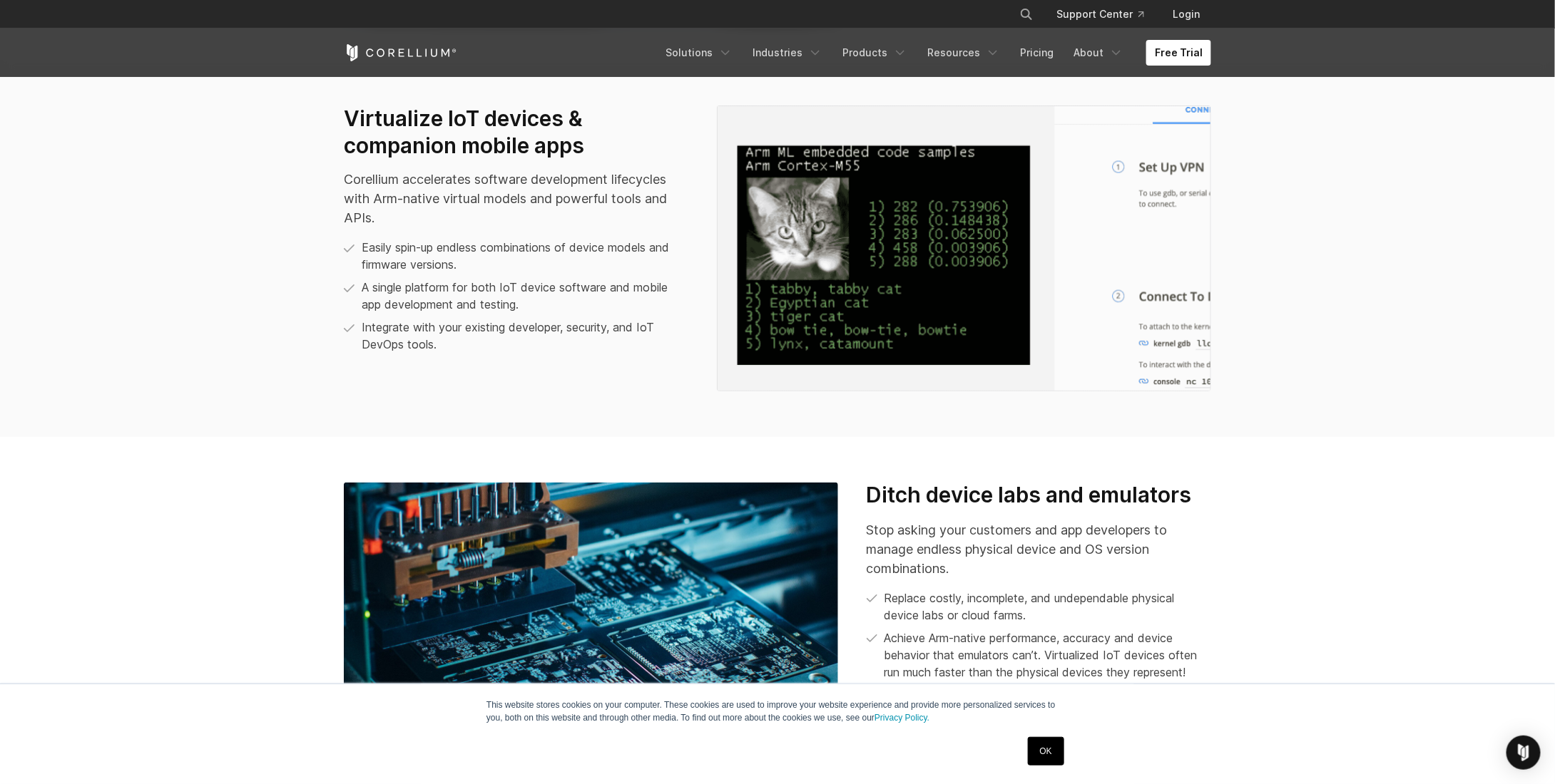
drag, startPoint x: 1108, startPoint y: 188, endPoint x: 1175, endPoint y: 434, distance: 255.0
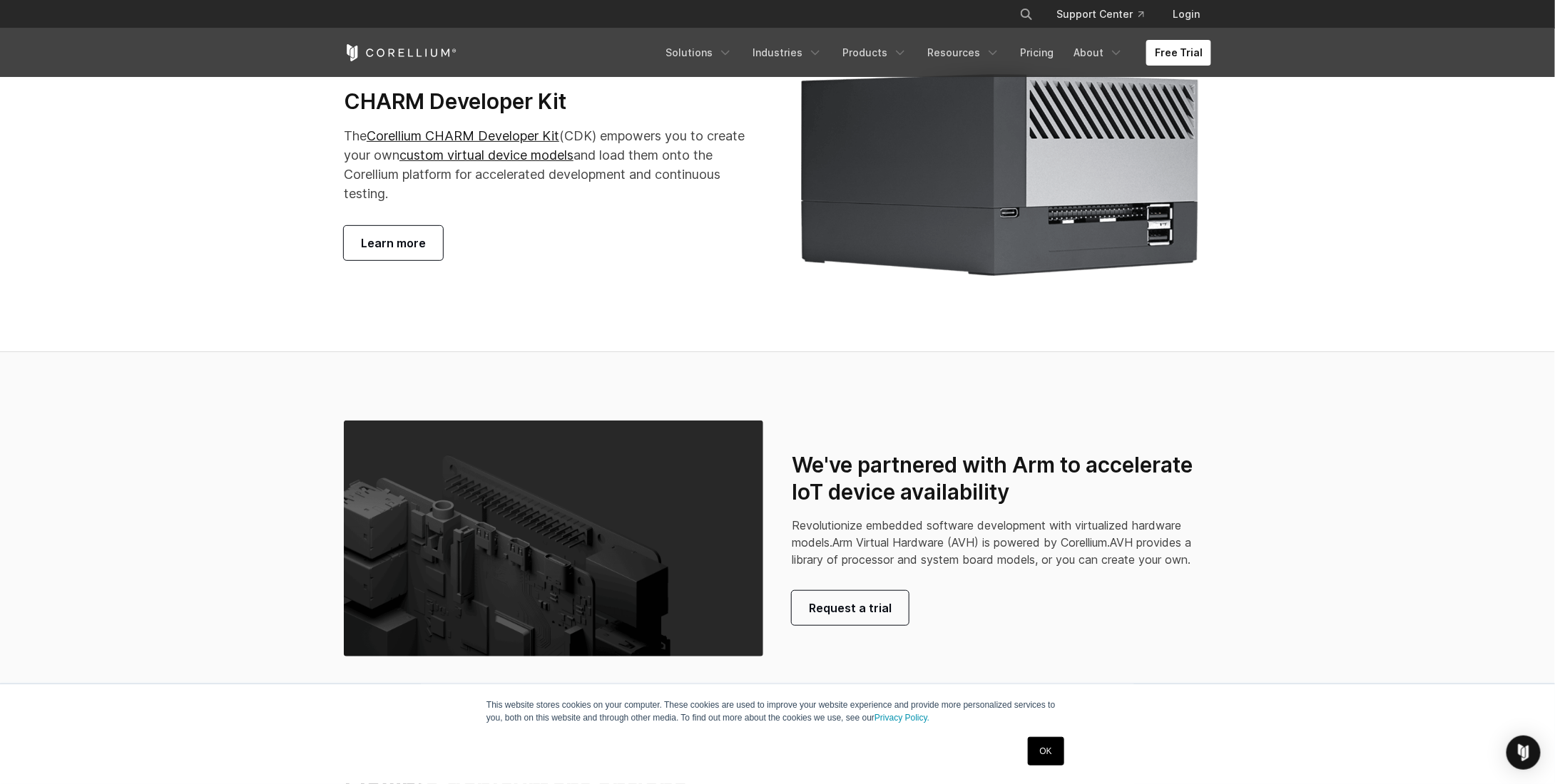
drag, startPoint x: 1267, startPoint y: 209, endPoint x: 1285, endPoint y: 549, distance: 340.5
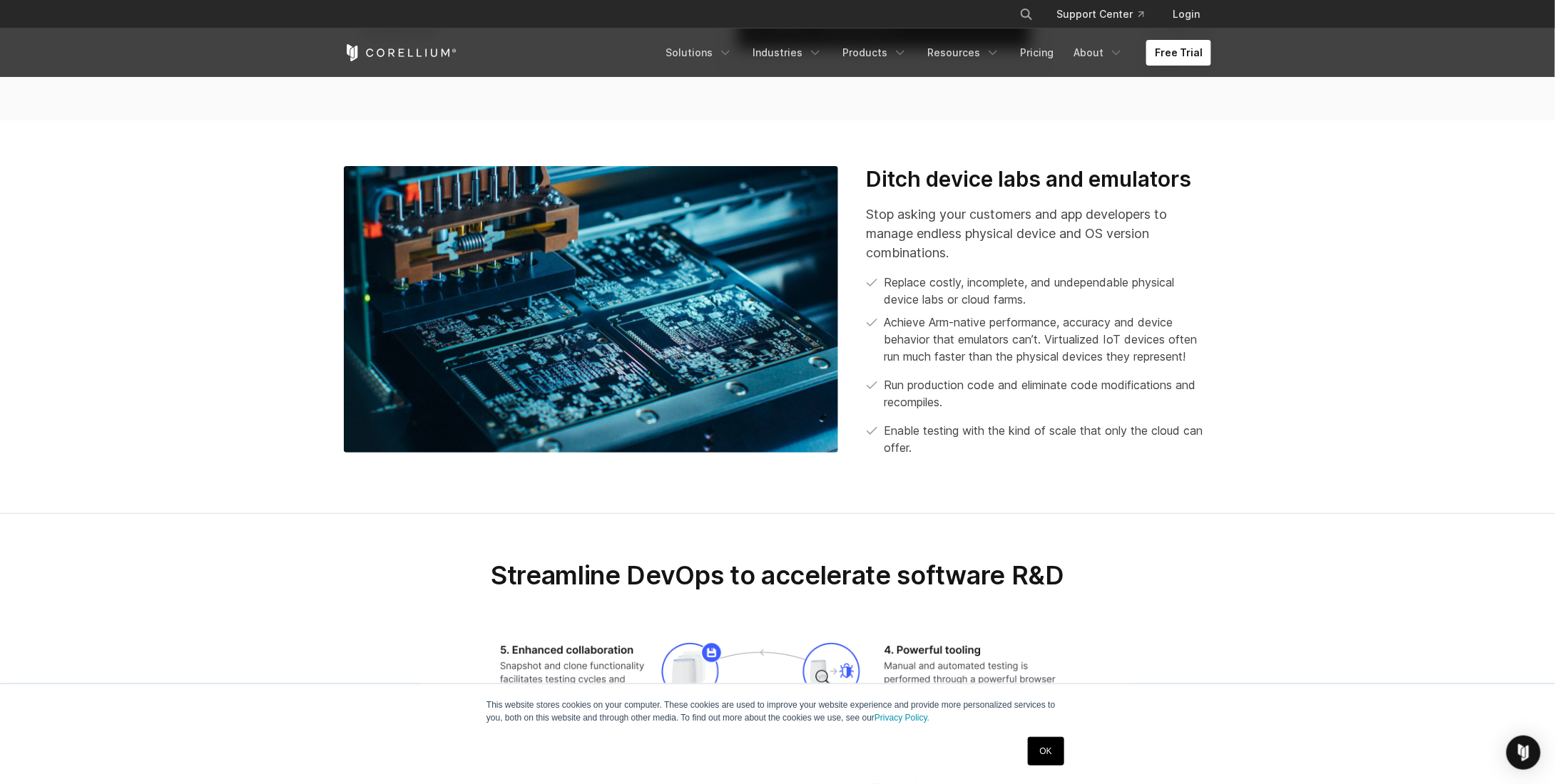
scroll to position [0, 0]
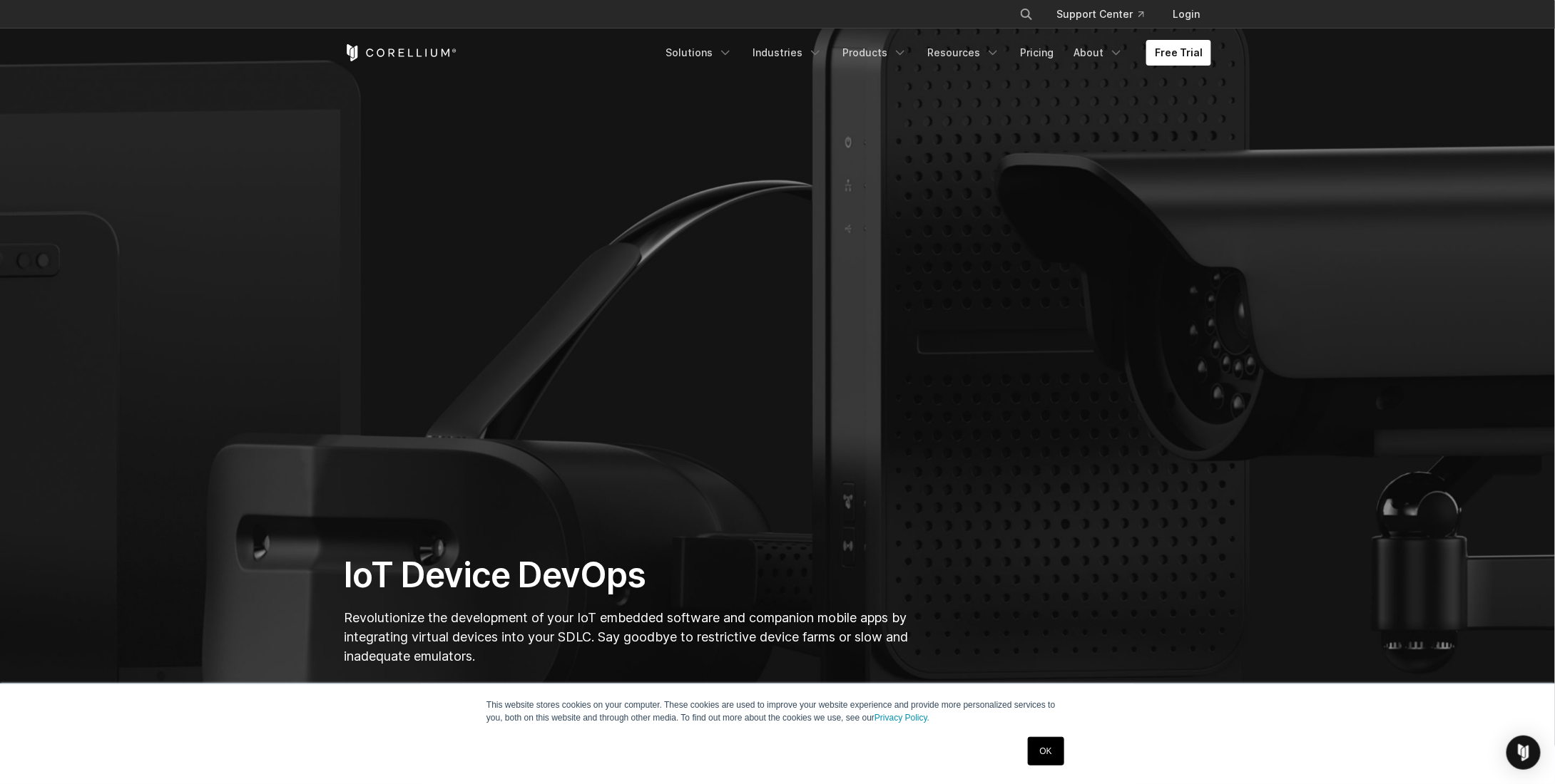
drag, startPoint x: 1283, startPoint y: 550, endPoint x: 1250, endPoint y: 157, distance: 394.4
click at [552, 148] on section "IoT Device DevOps Revolutionize the development of your IoT embedded software a…" at bounding box center [778, 374] width 1555 height 745
